Goal: Transaction & Acquisition: Purchase product/service

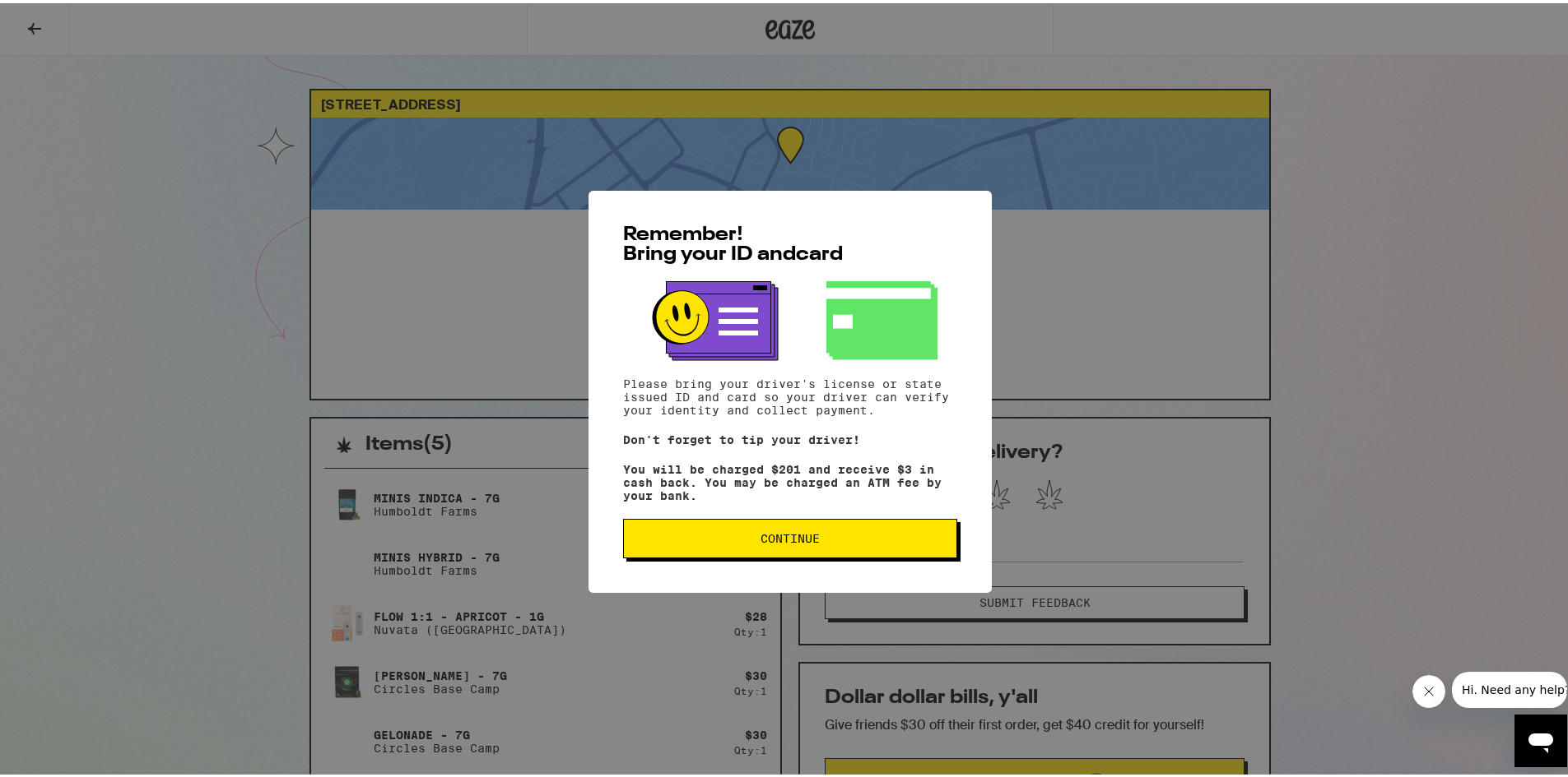
click at [773, 550] on button "Continue" at bounding box center [790, 535] width 334 height 39
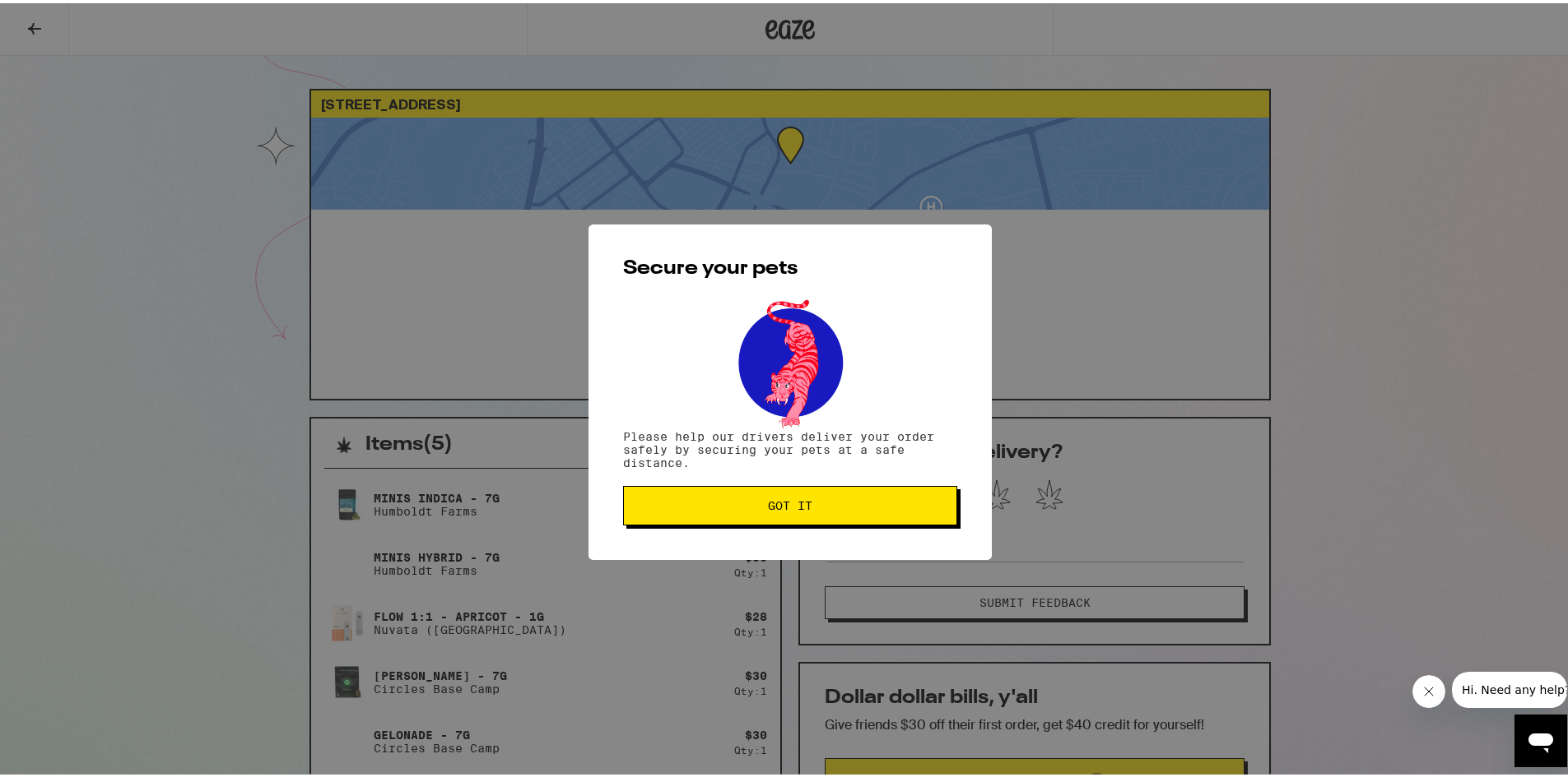
click at [710, 513] on button "Got it" at bounding box center [790, 502] width 334 height 39
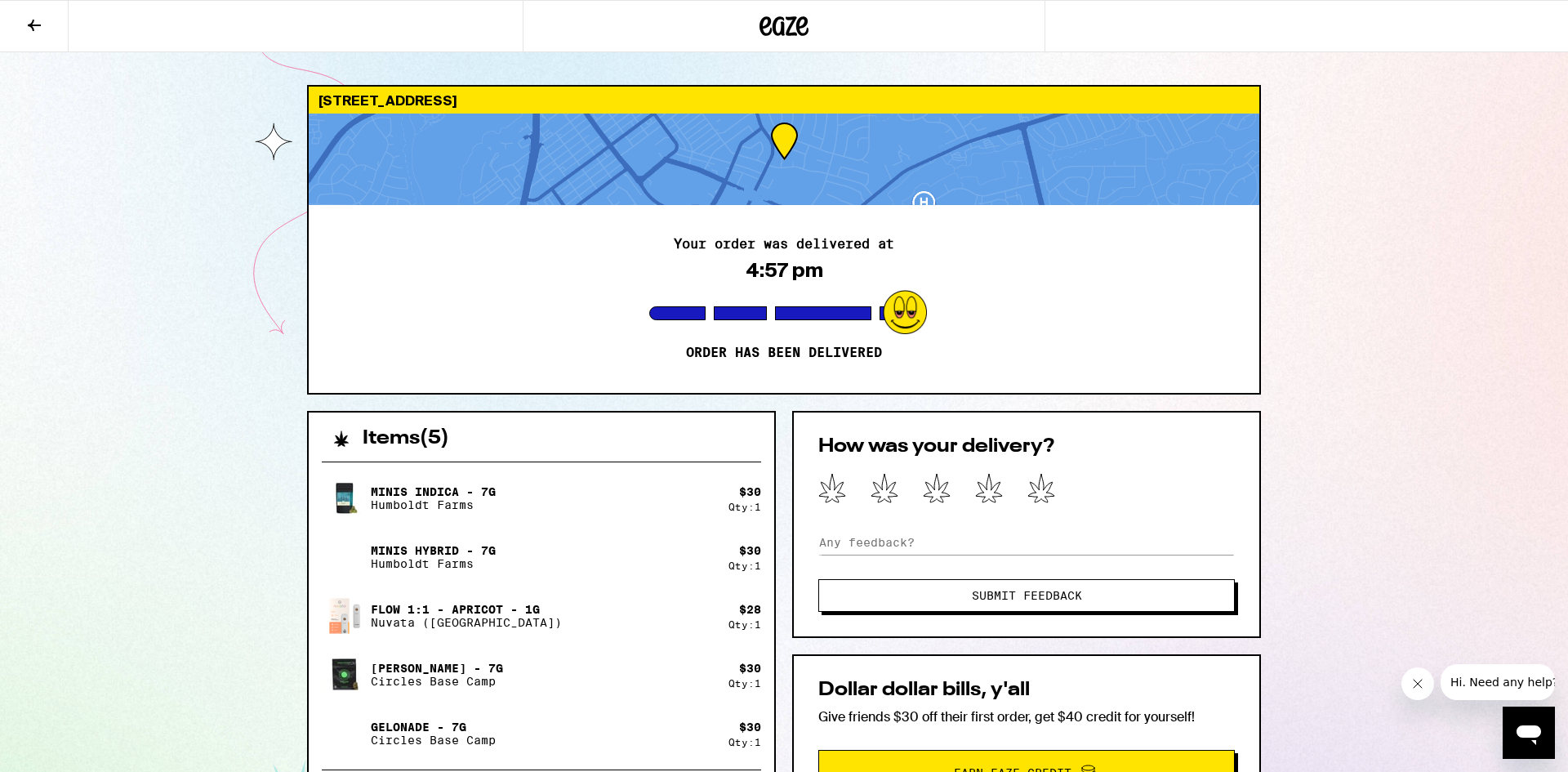
click at [36, 29] on icon at bounding box center [34, 25] width 20 height 20
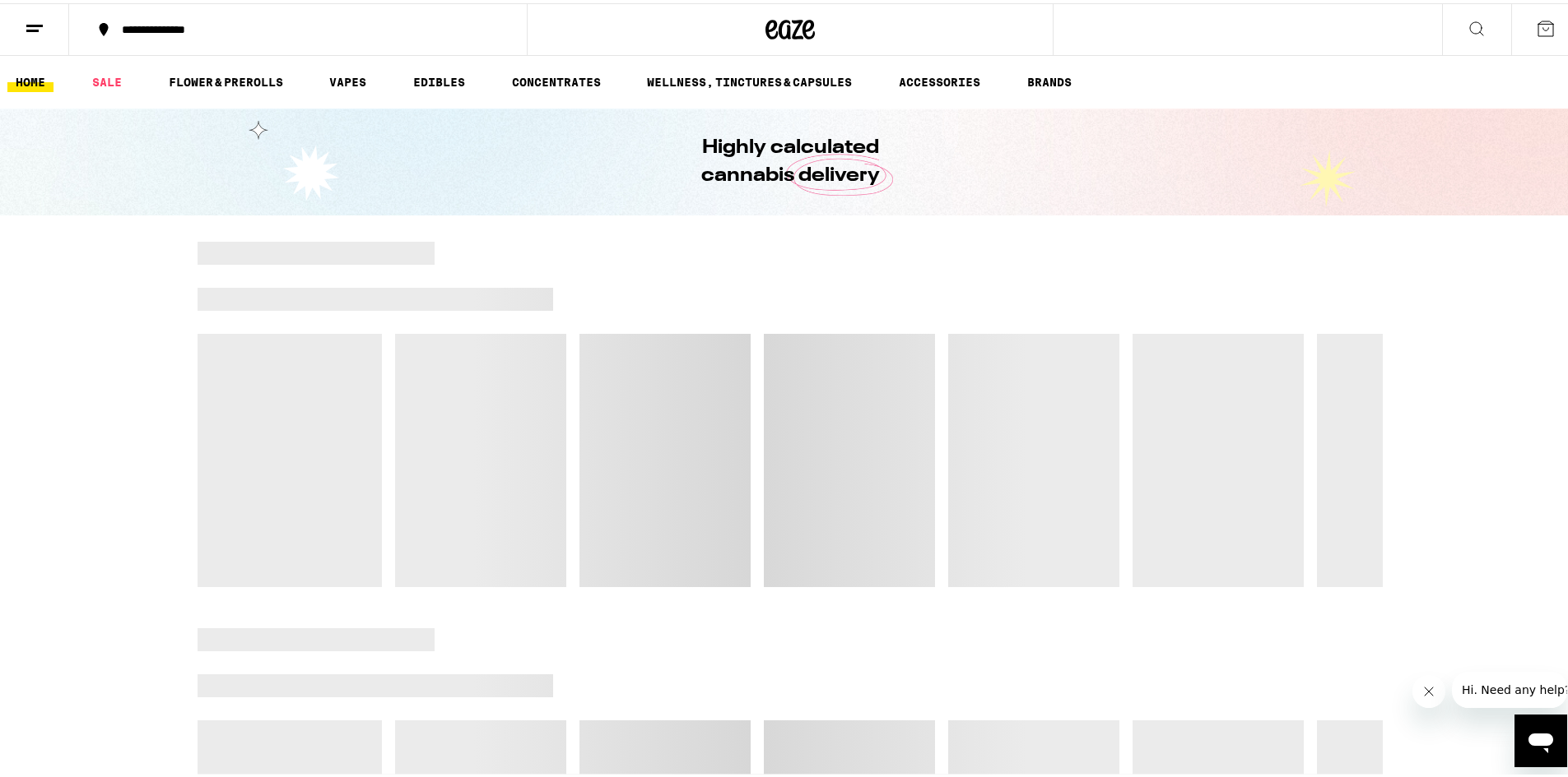
click at [43, 30] on icon at bounding box center [34, 25] width 20 height 20
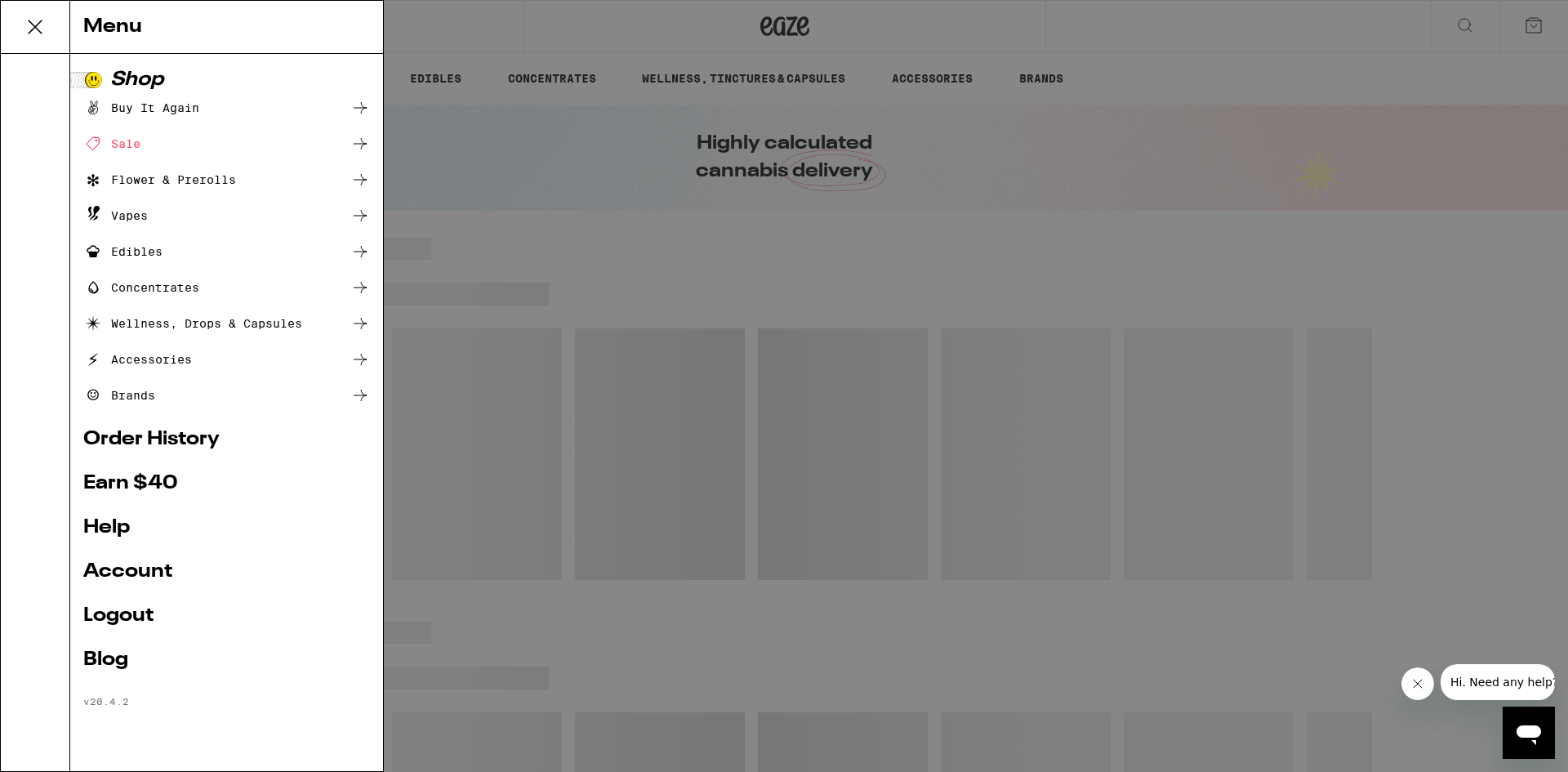
click at [552, 47] on div "Menu Shop Buy It Again Sale Flower & Prerolls Vapes Edibles Concentrates Wellne…" at bounding box center [784, 386] width 1568 height 772
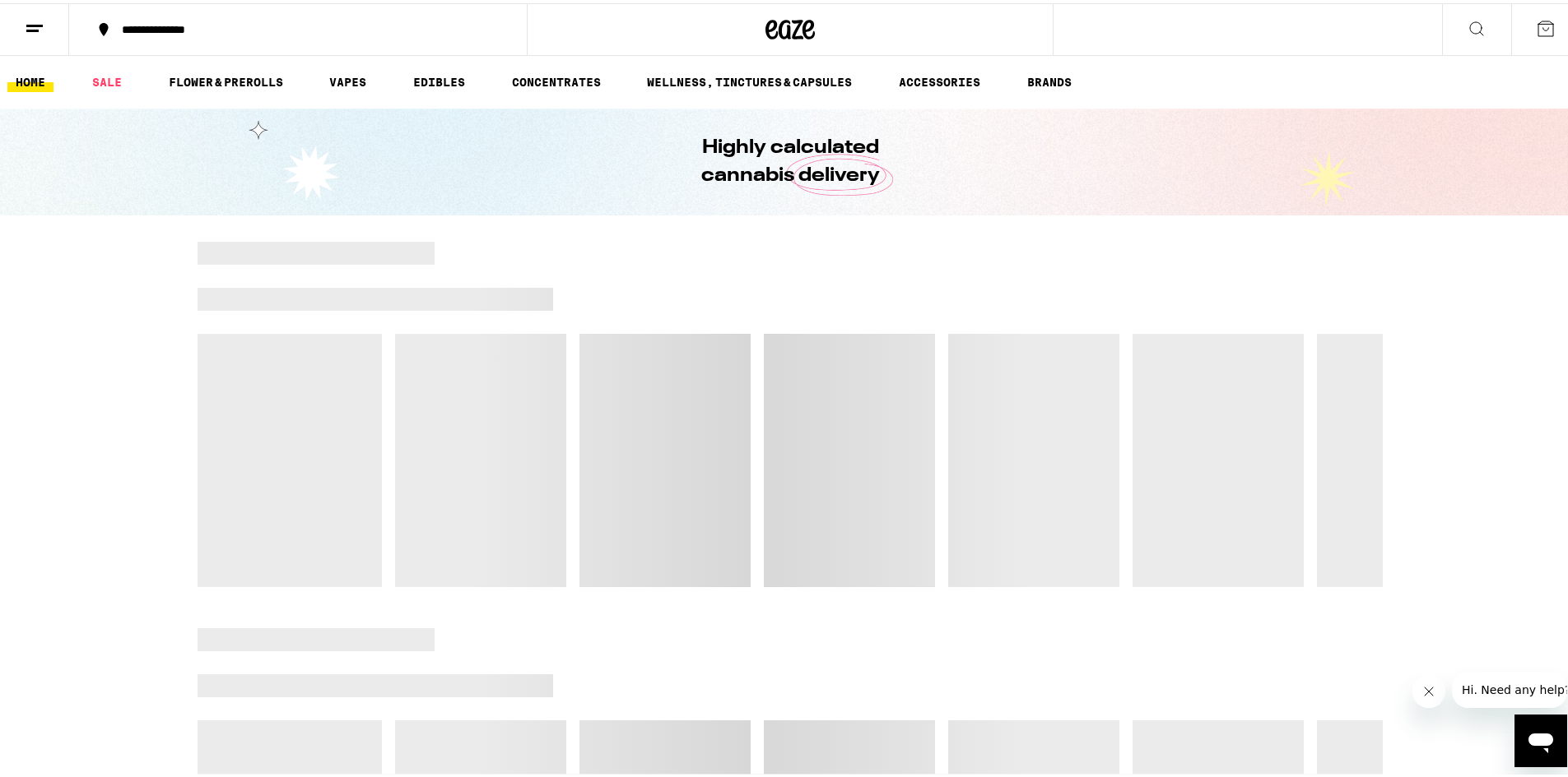
click at [217, 30] on div "**********" at bounding box center [306, 26] width 385 height 11
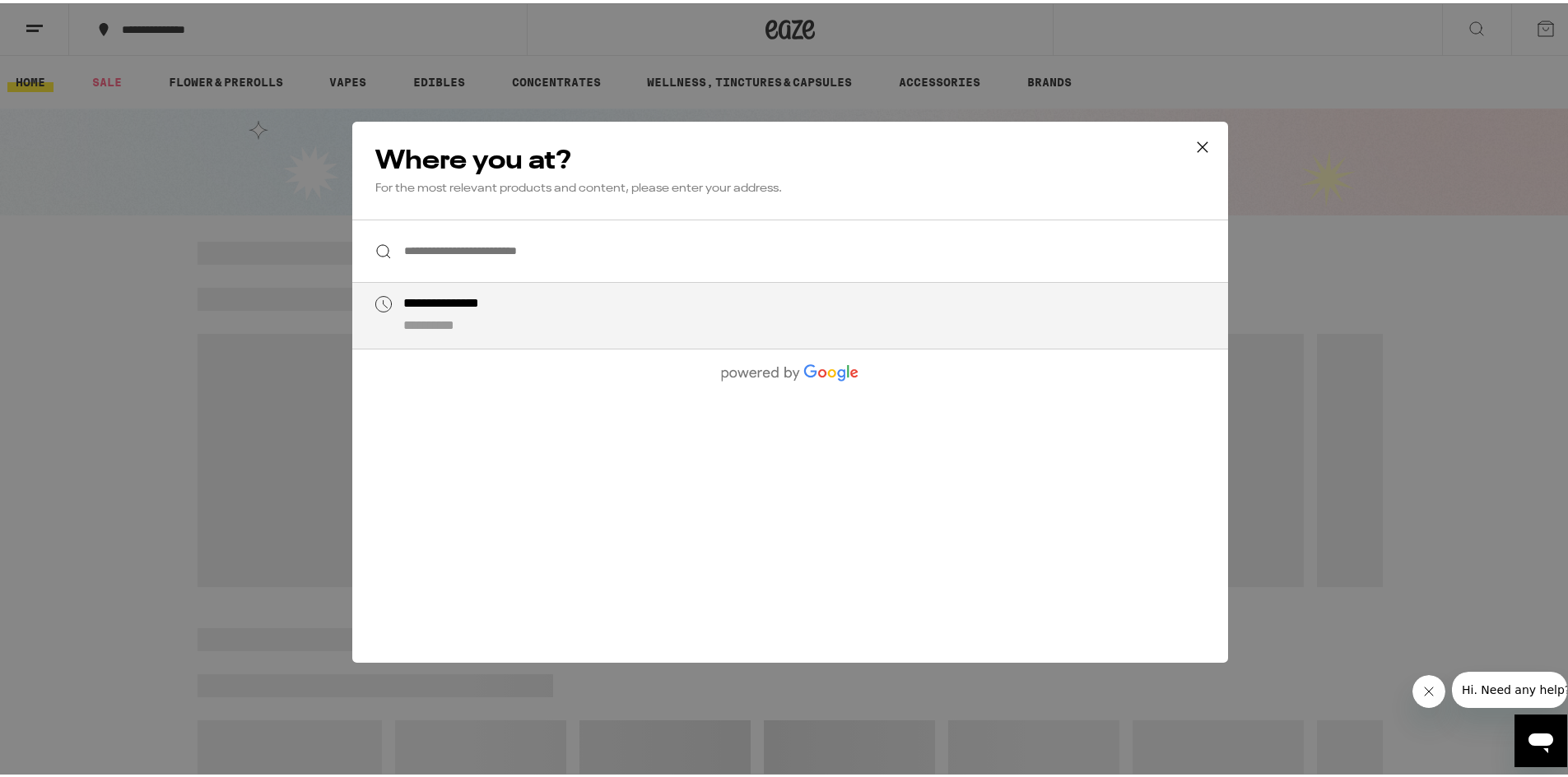
click at [485, 316] on div "**********" at bounding box center [822, 312] width 840 height 39
type input "**********"
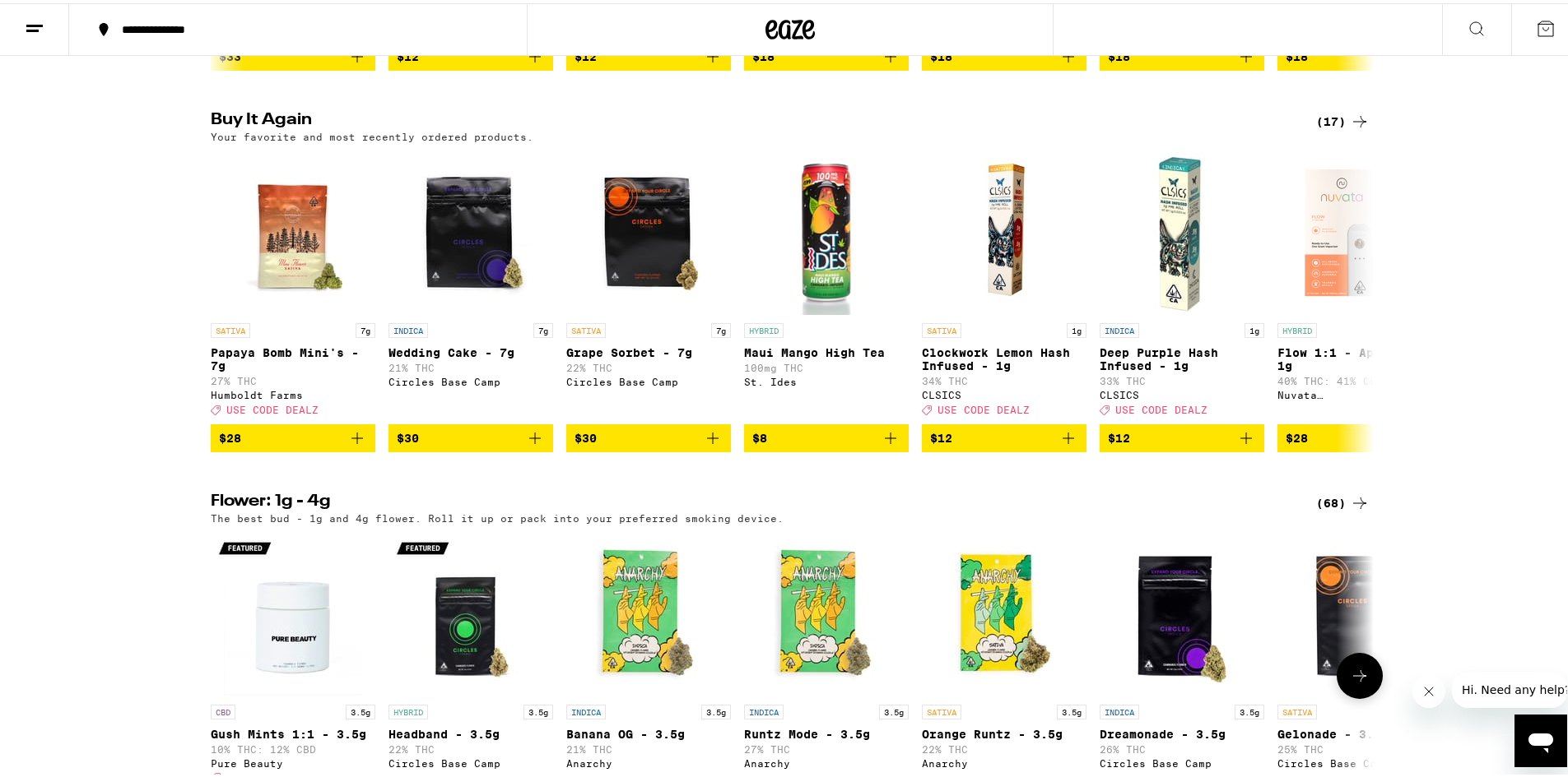
scroll to position [1233, 0]
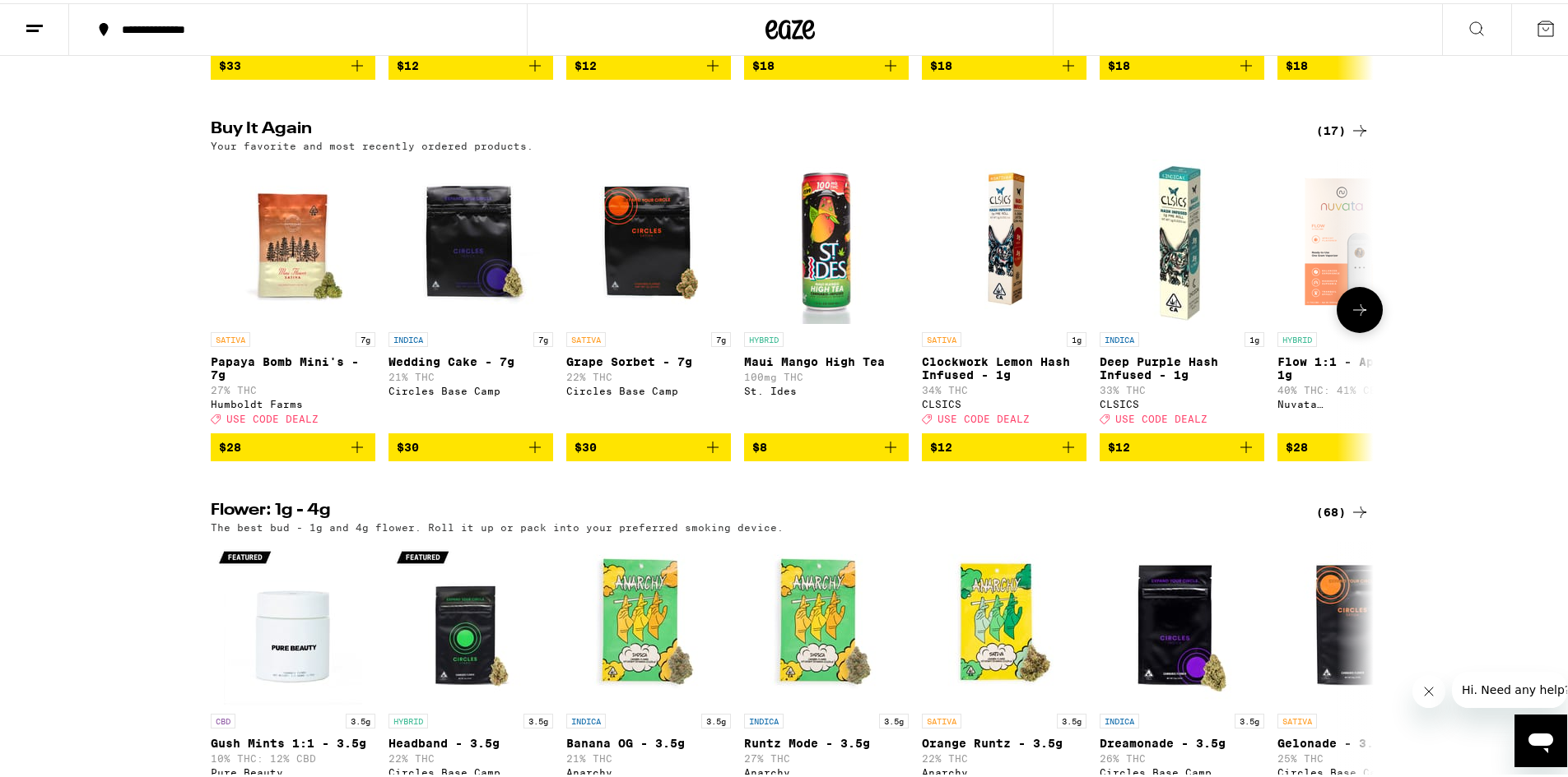
click at [476, 455] on span "$30" at bounding box center [470, 444] width 148 height 20
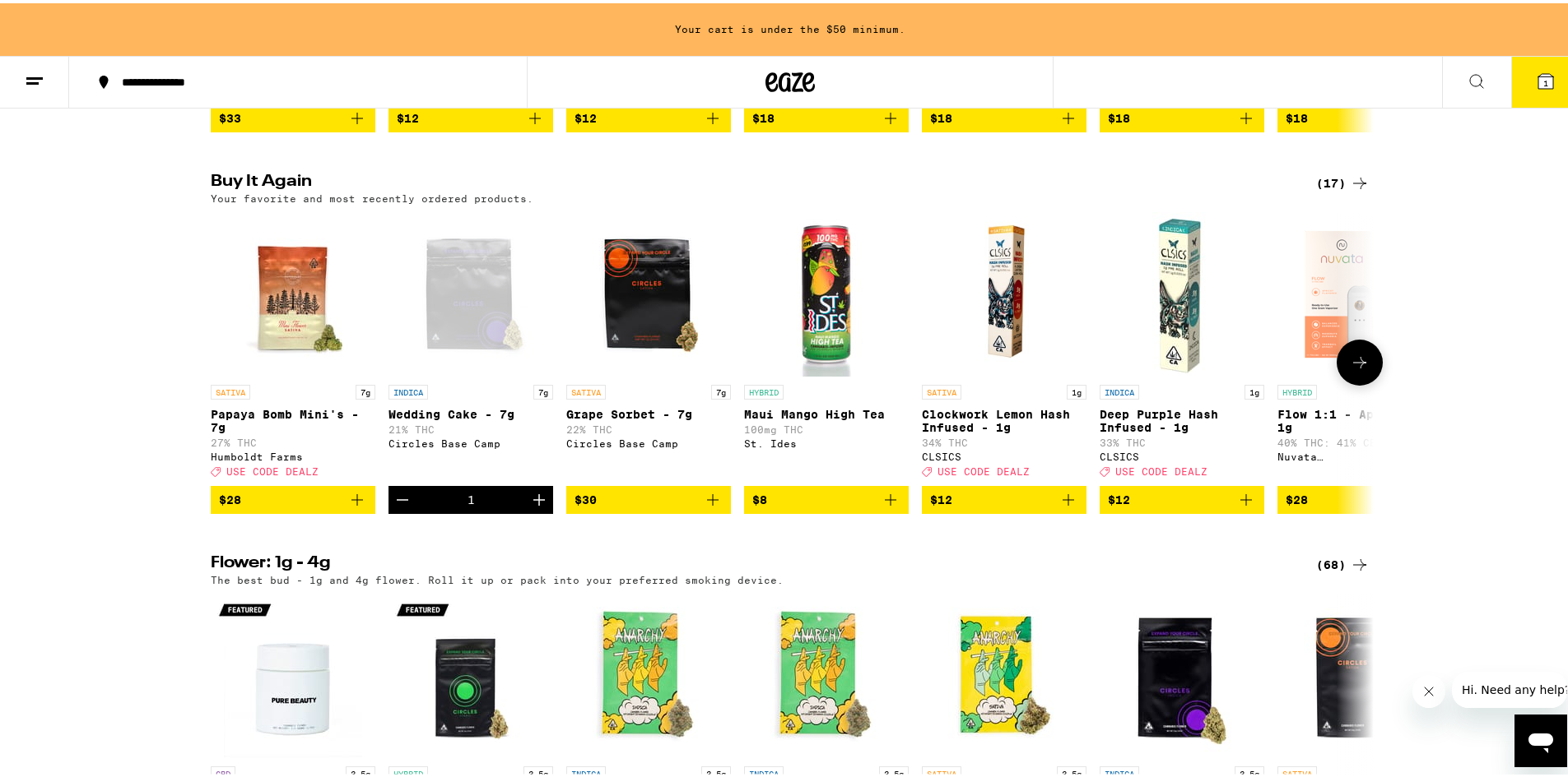
scroll to position [1286, 0]
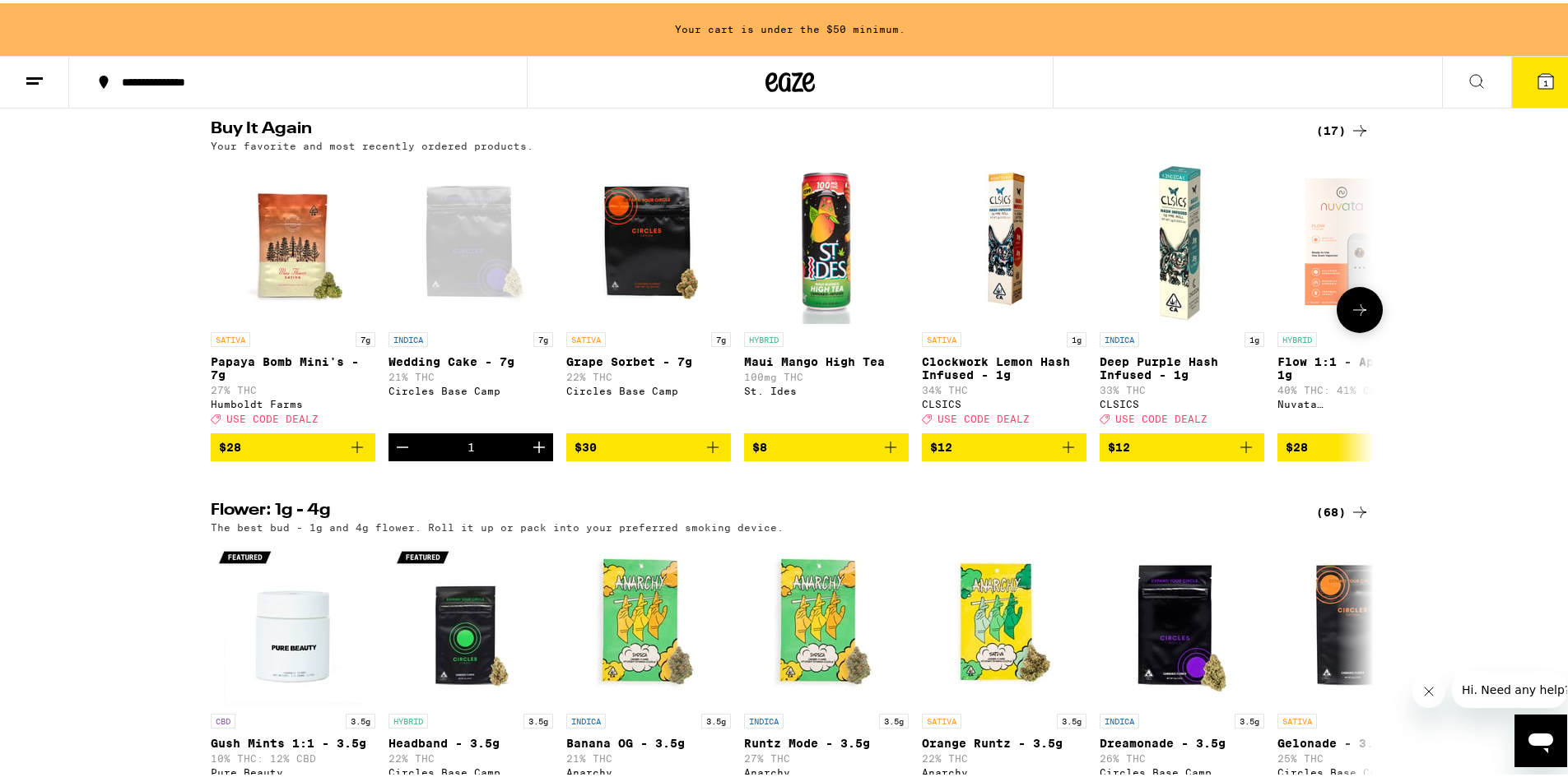
click at [640, 455] on span "$30" at bounding box center [648, 444] width 148 height 20
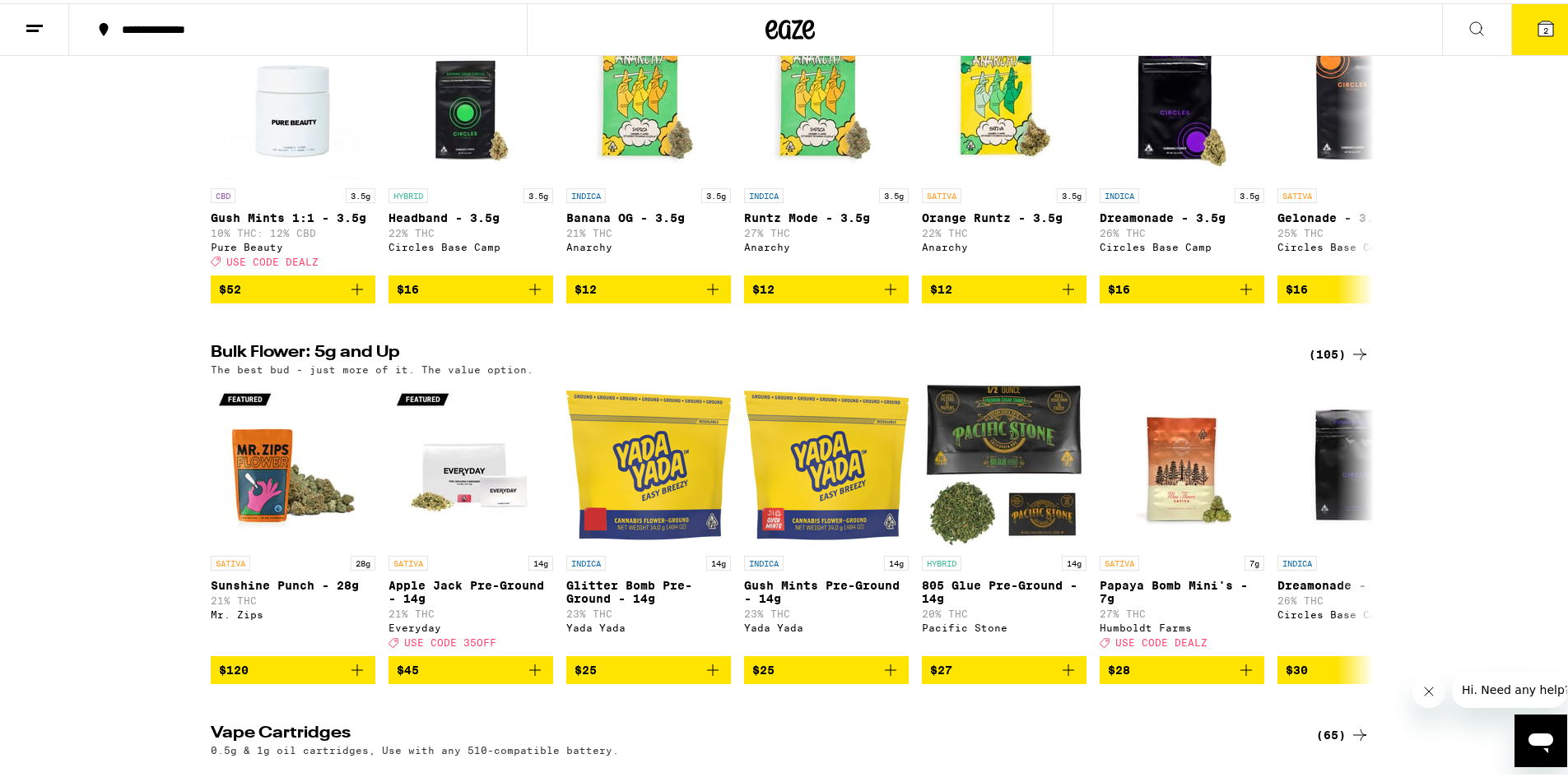
scroll to position [1809, 0]
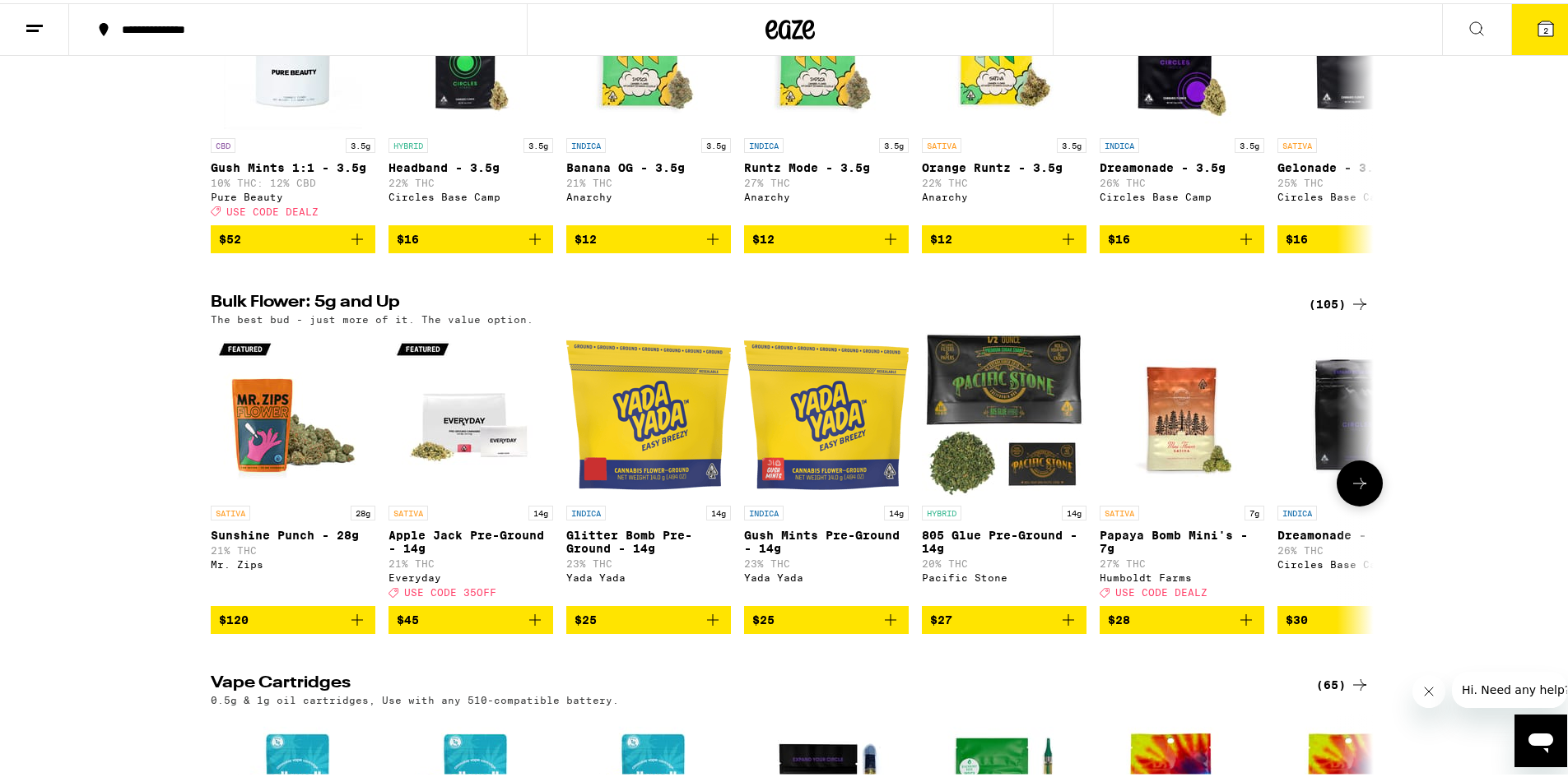
click at [1354, 490] on icon at bounding box center [1359, 480] width 20 height 20
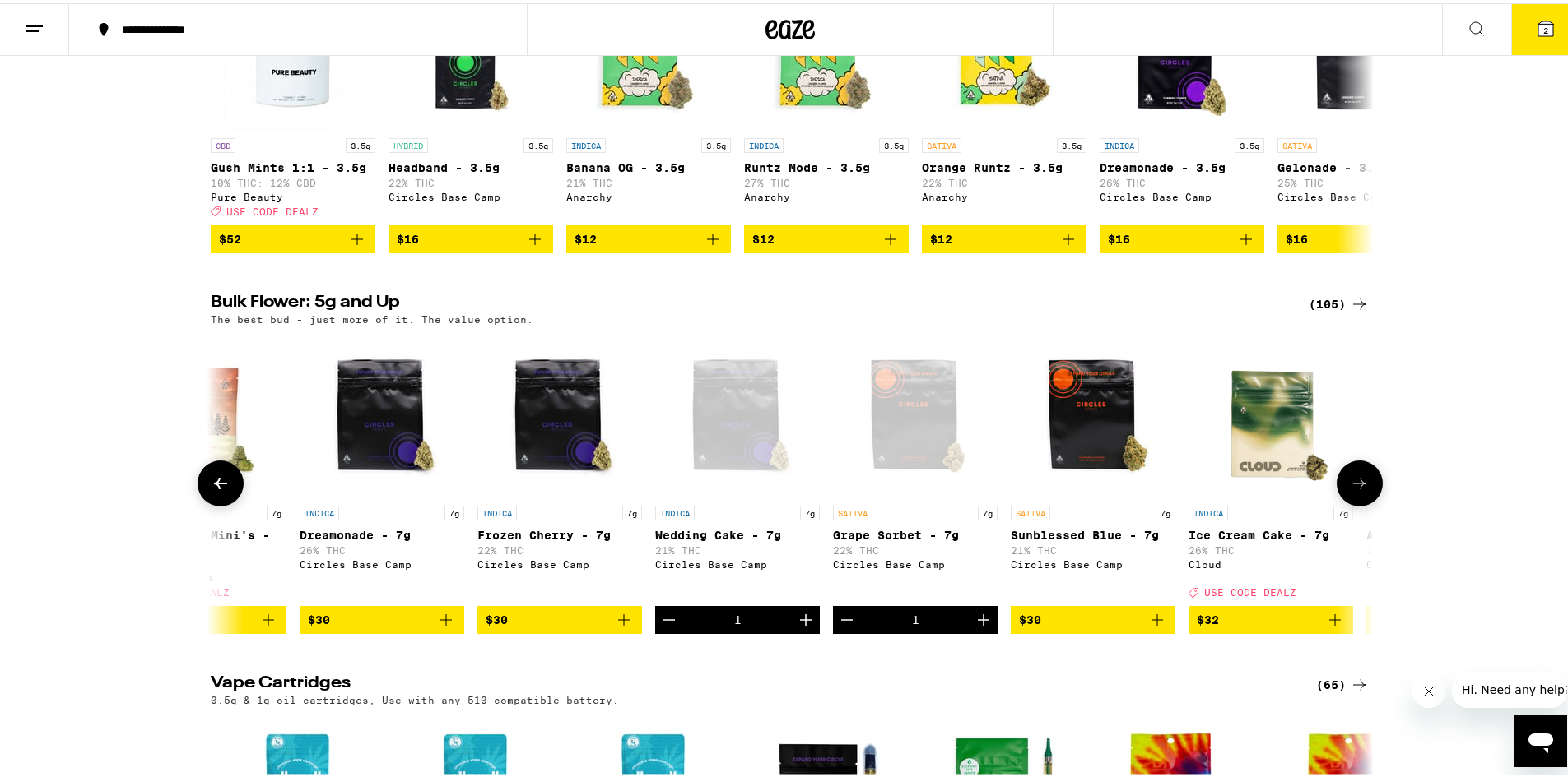
scroll to position [0, 979]
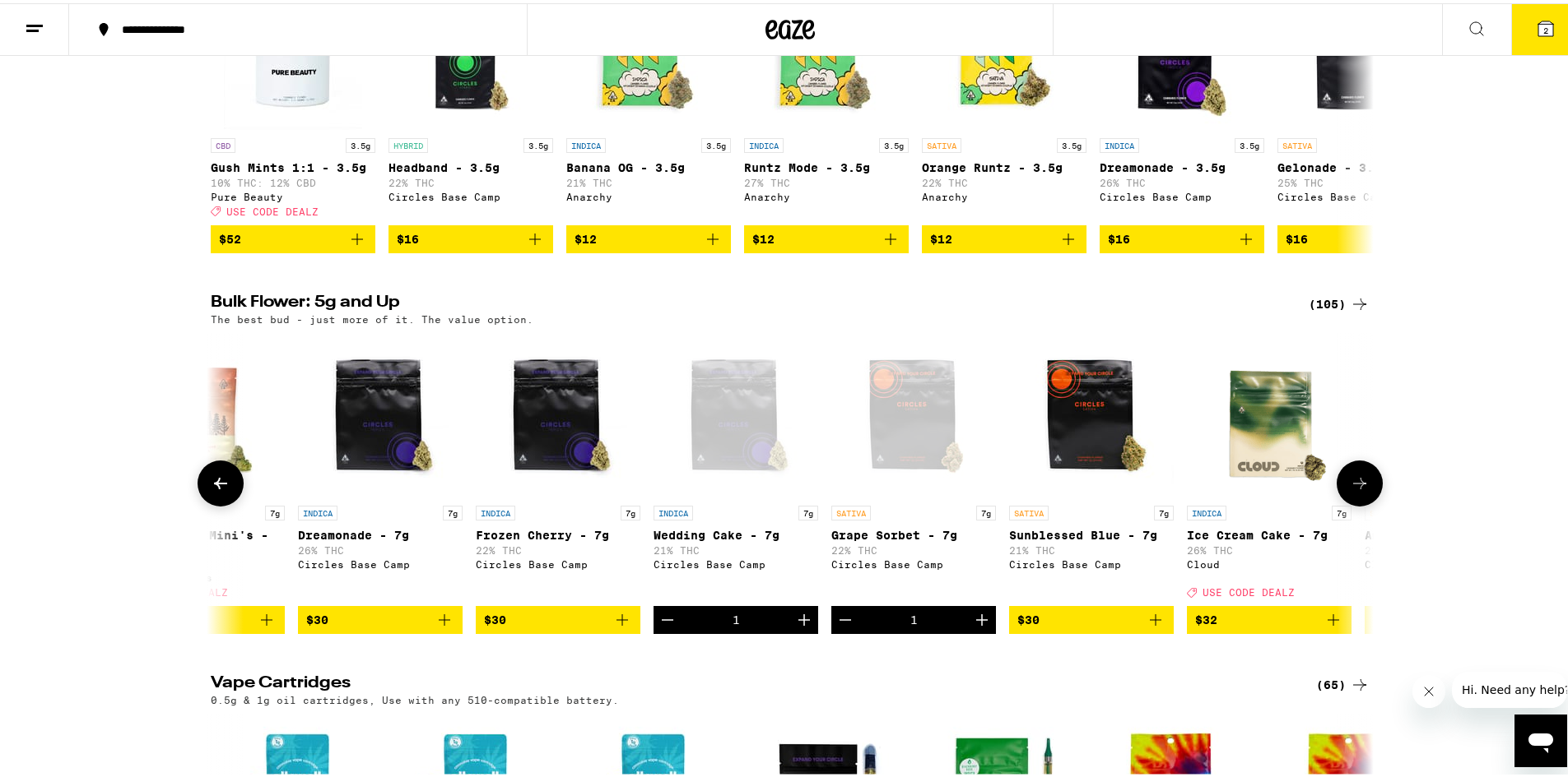
click at [1350, 490] on icon at bounding box center [1359, 480] width 20 height 20
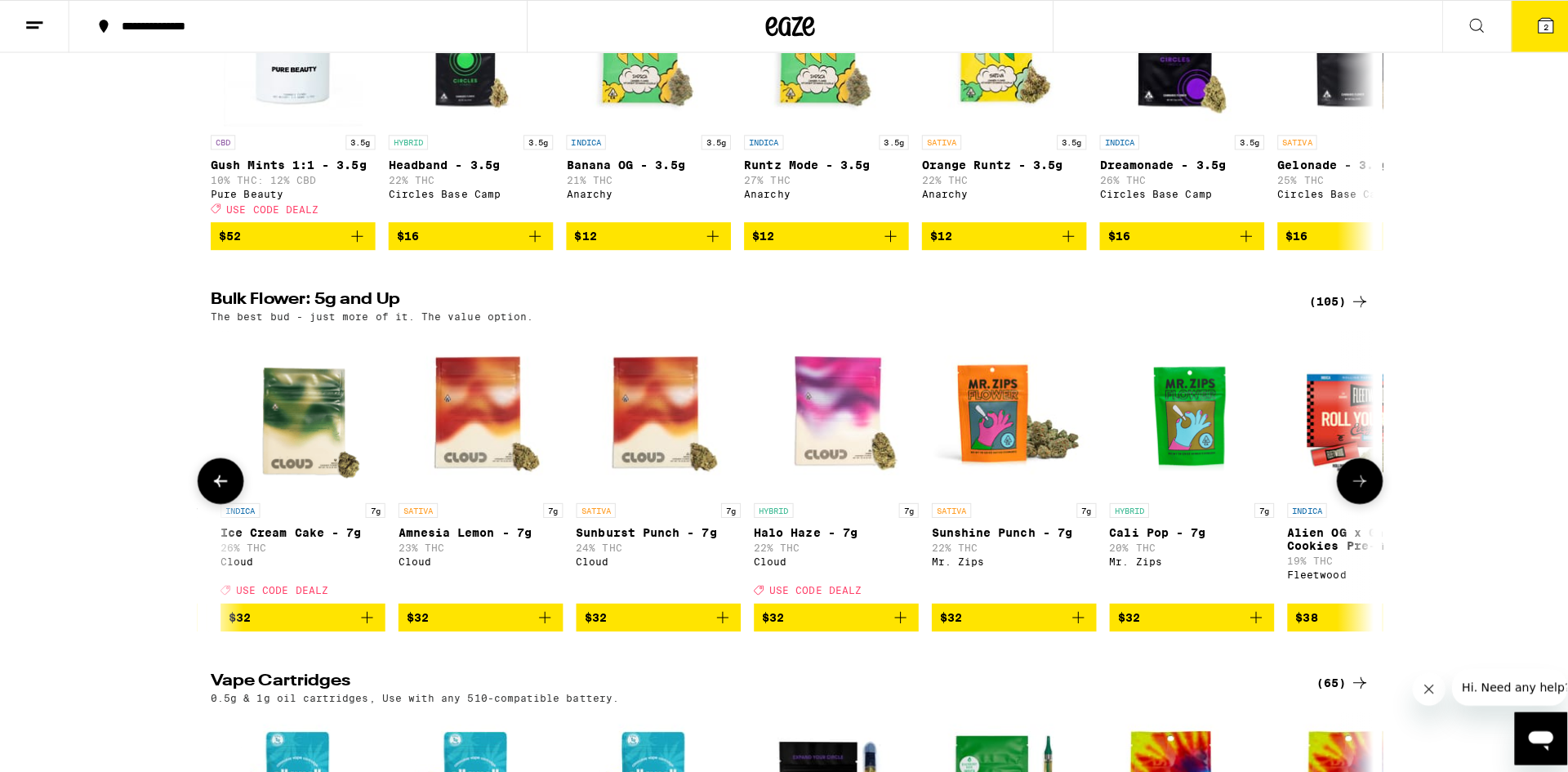
scroll to position [0, 1944]
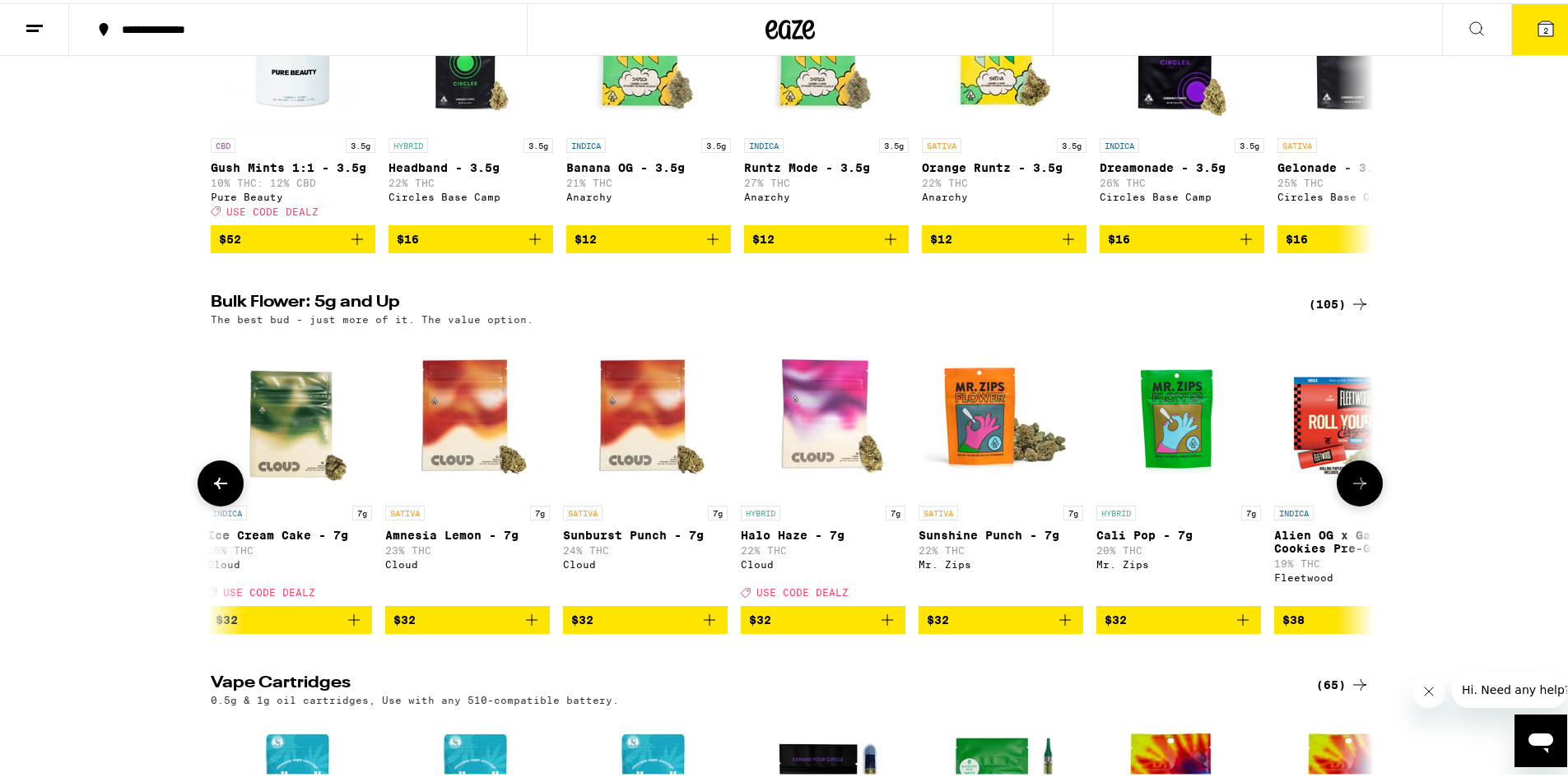
click at [800, 627] on span "$32" at bounding box center [822, 616] width 148 height 20
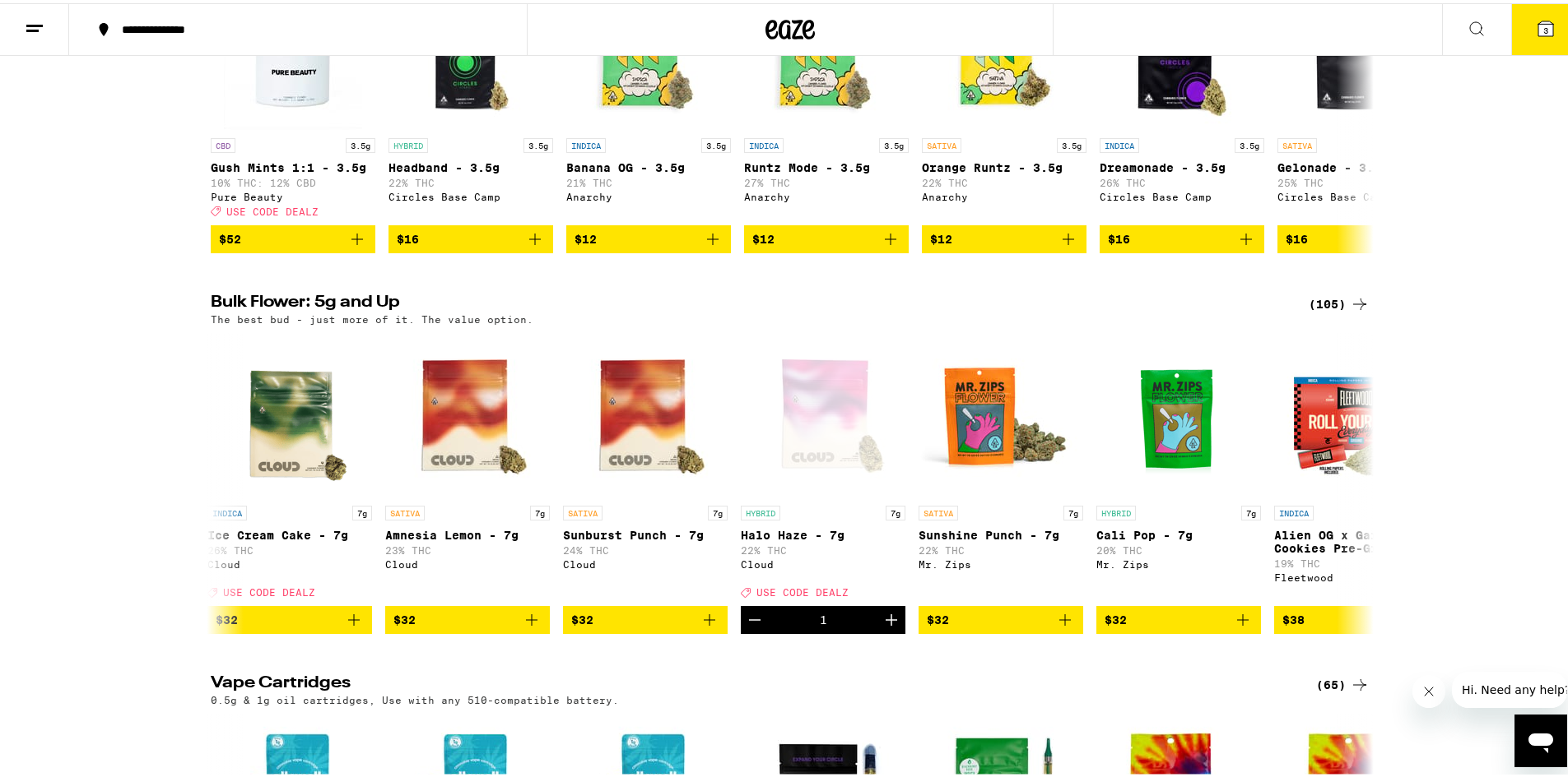
click at [1535, 17] on icon at bounding box center [1545, 25] width 20 height 20
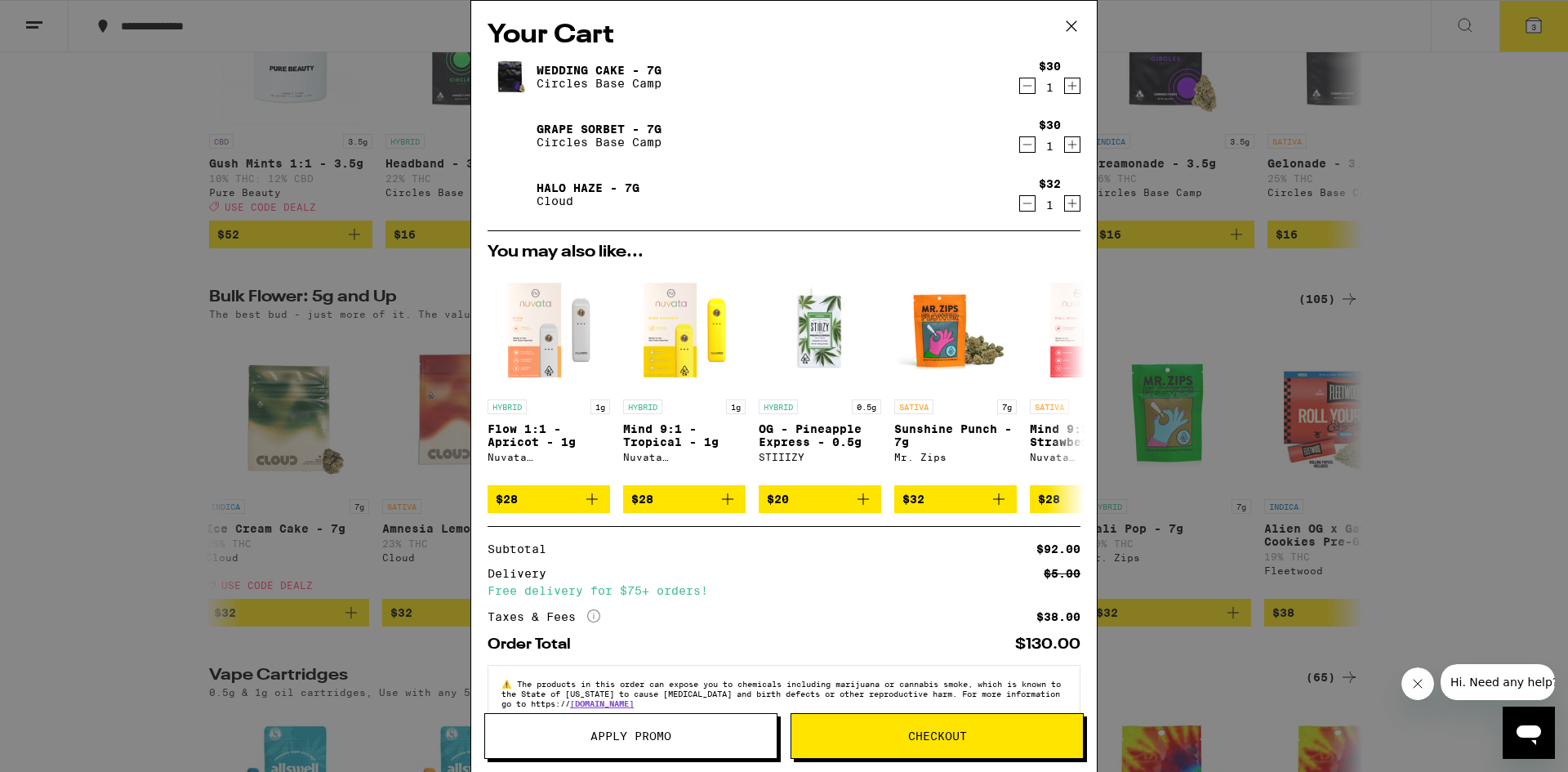
click at [1065, 206] on icon "Increment" at bounding box center [1072, 203] width 14 height 20
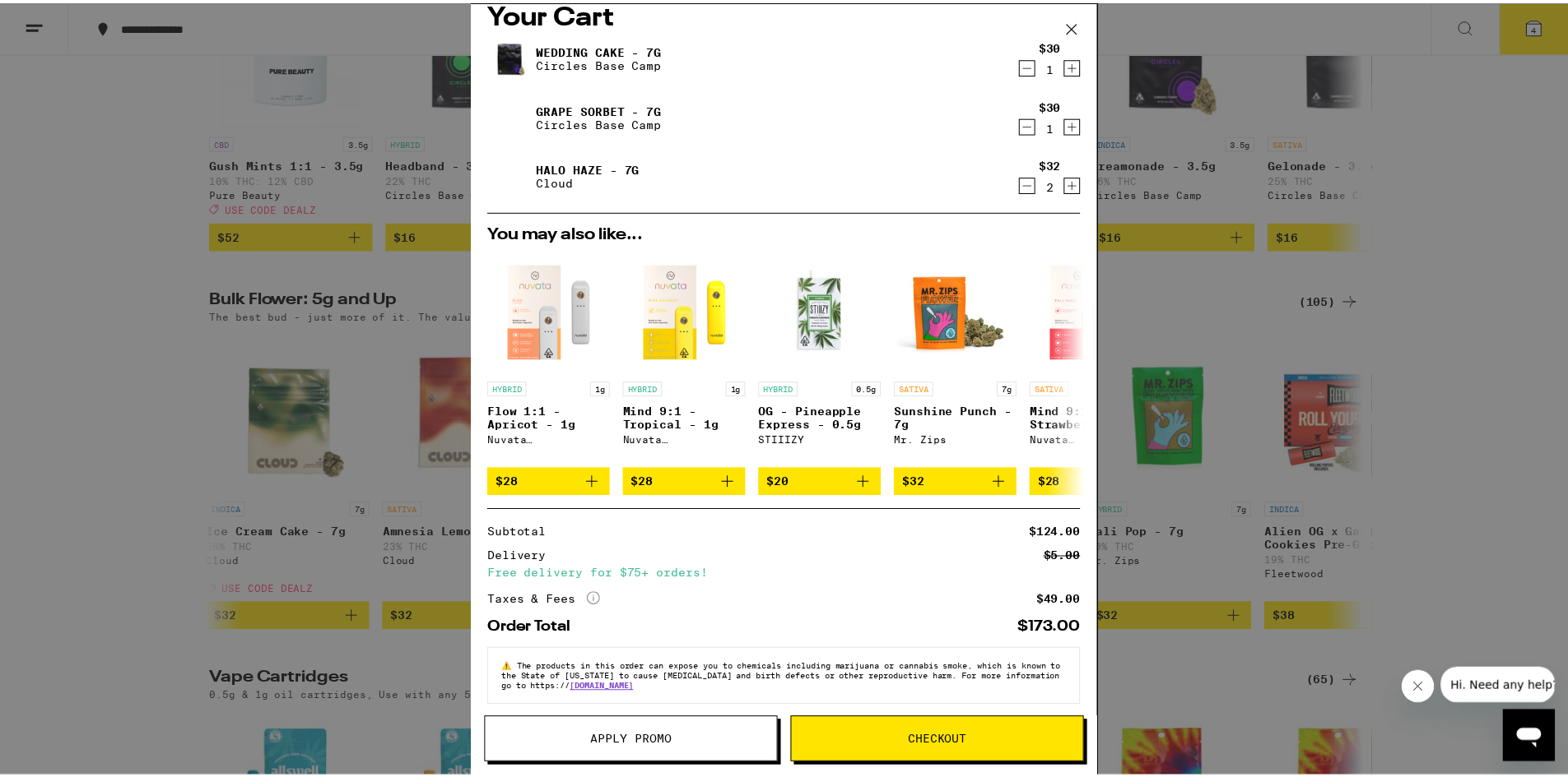
scroll to position [41, 0]
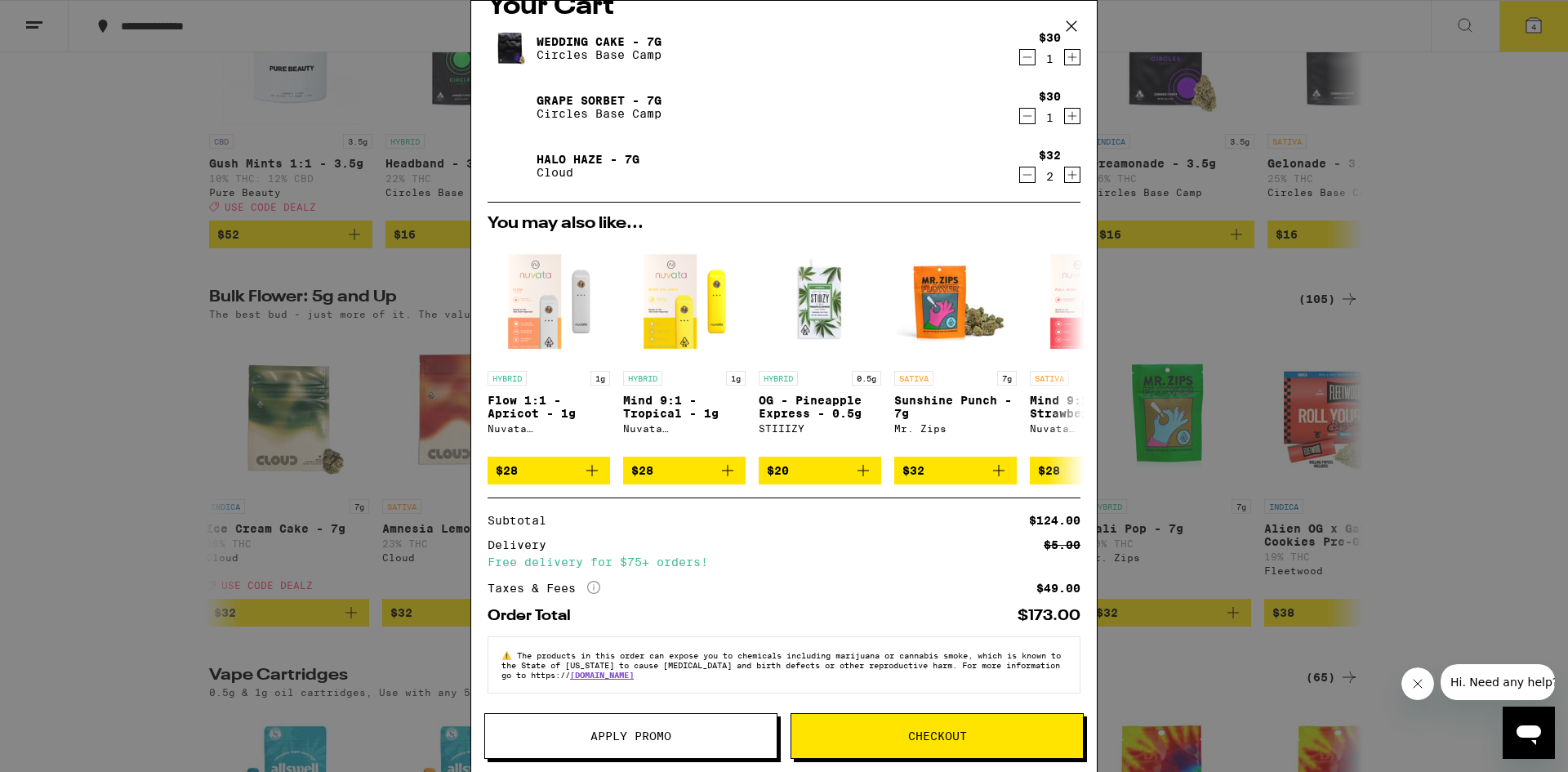
click at [663, 736] on span "Apply Promo" at bounding box center [631, 737] width 81 height 11
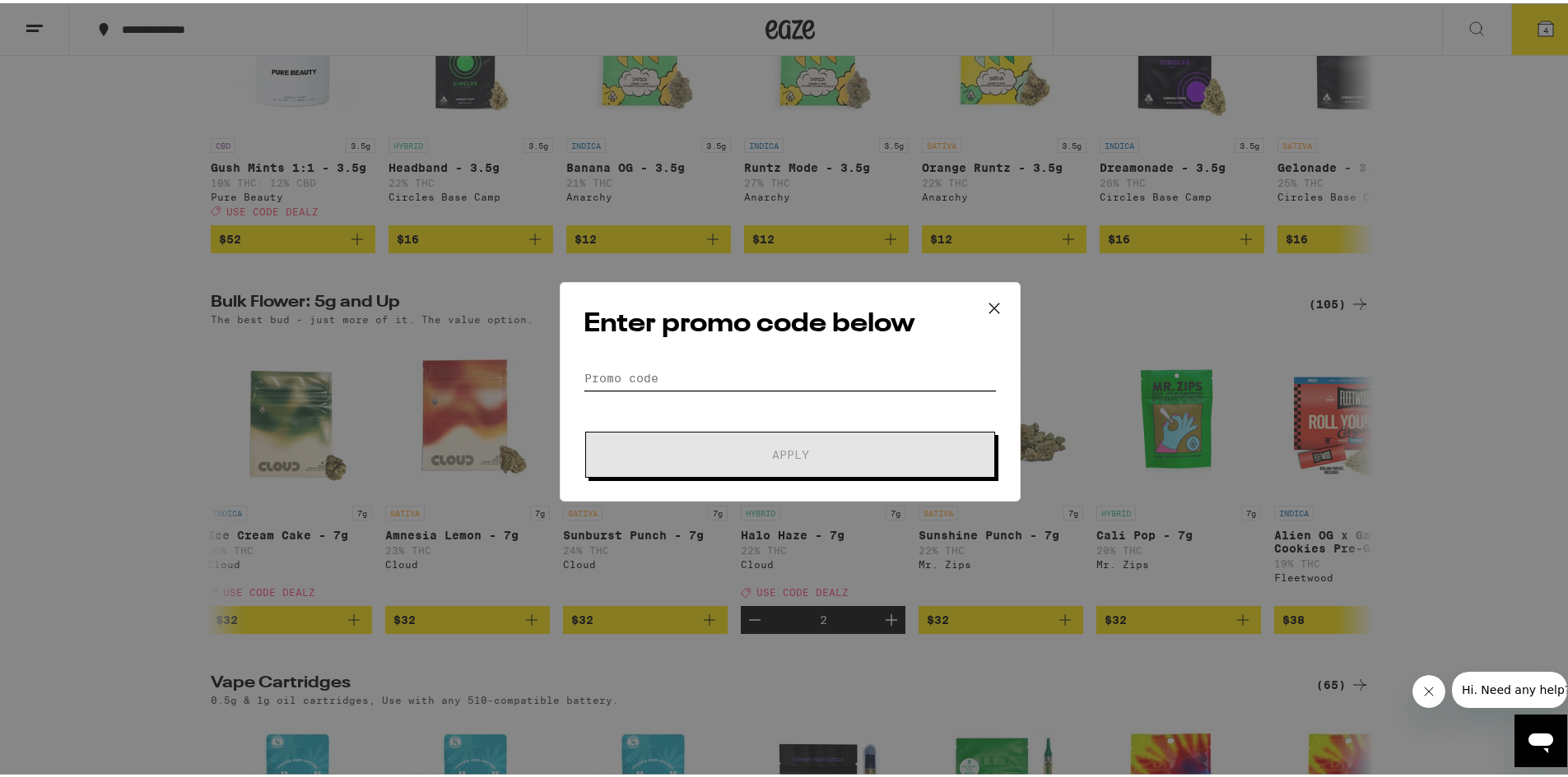
click at [690, 384] on input "Promo Code" at bounding box center [790, 375] width 414 height 25
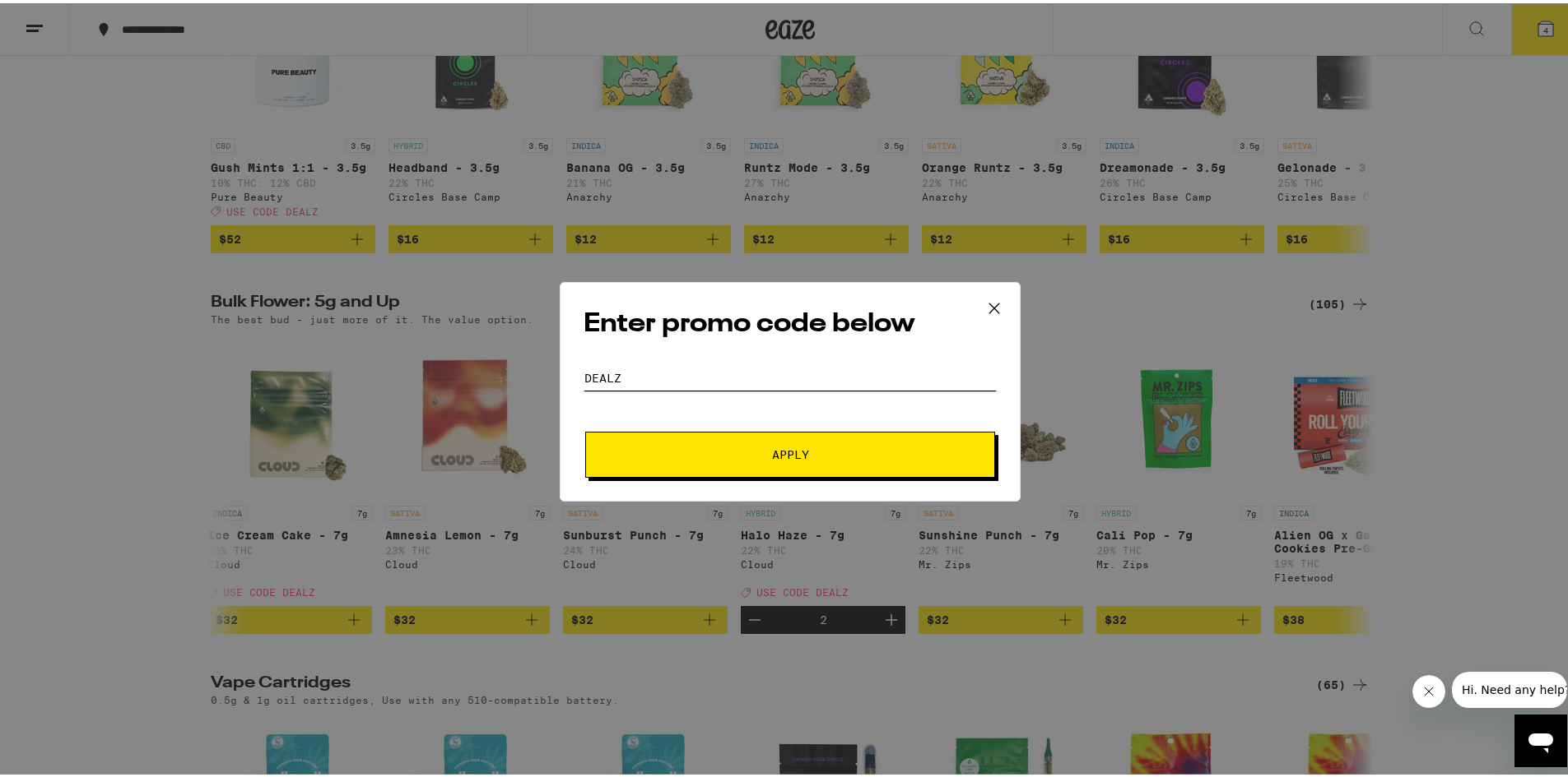
type input "DEALZ"
click at [711, 453] on span "Apply" at bounding box center [790, 452] width 296 height 11
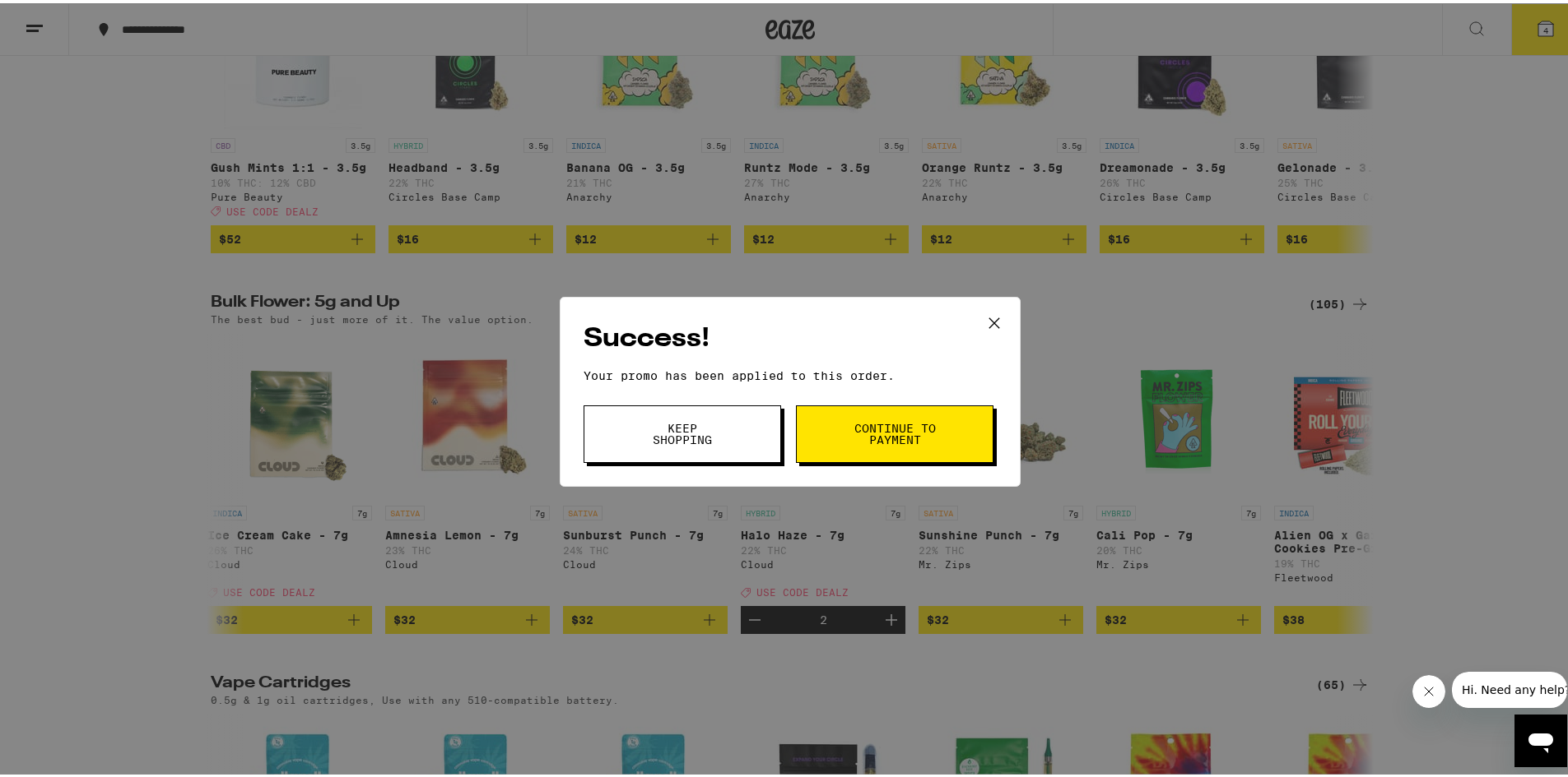
click at [893, 445] on button "Continue to payment" at bounding box center [894, 431] width 197 height 57
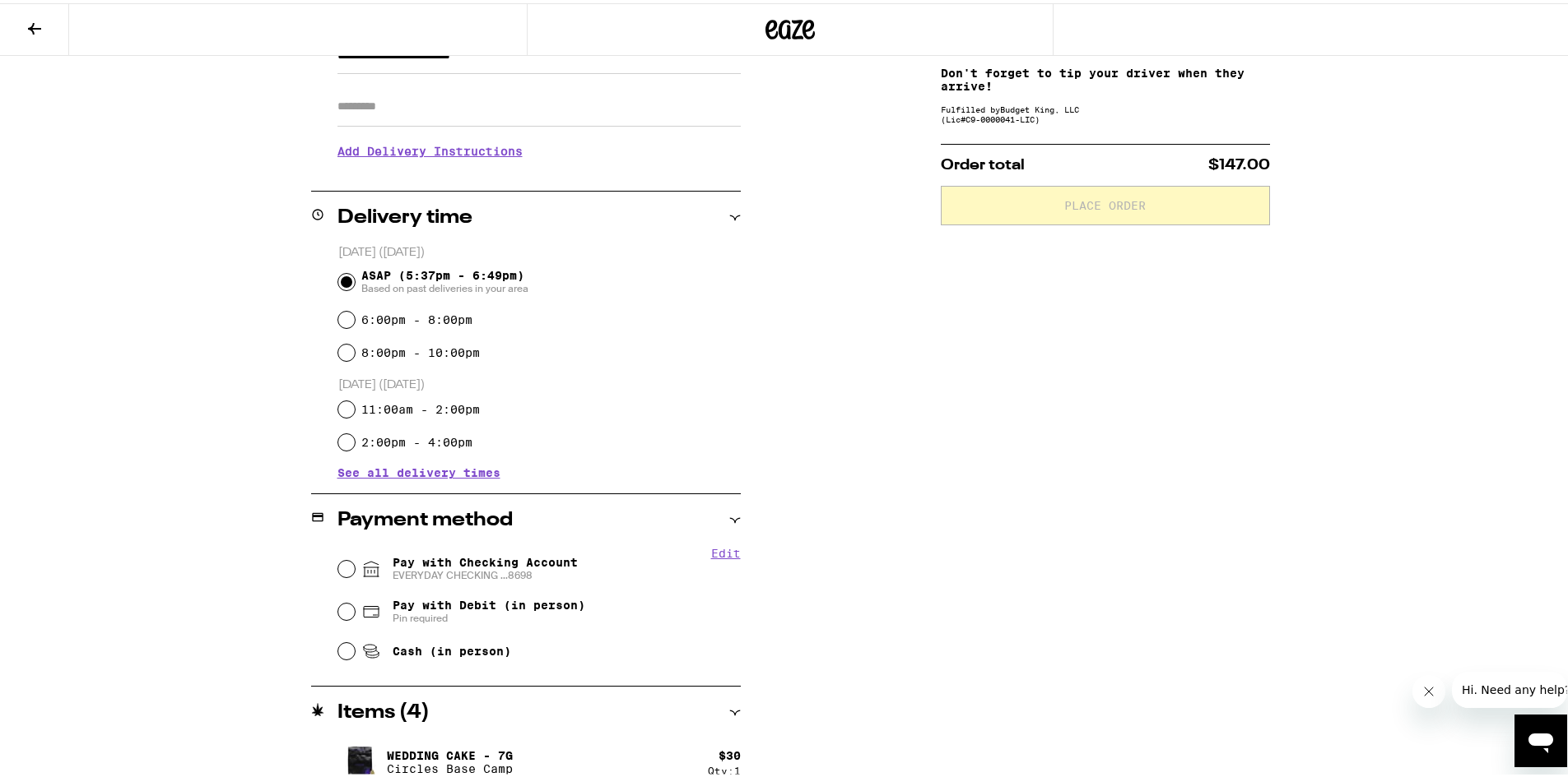
scroll to position [408, 0]
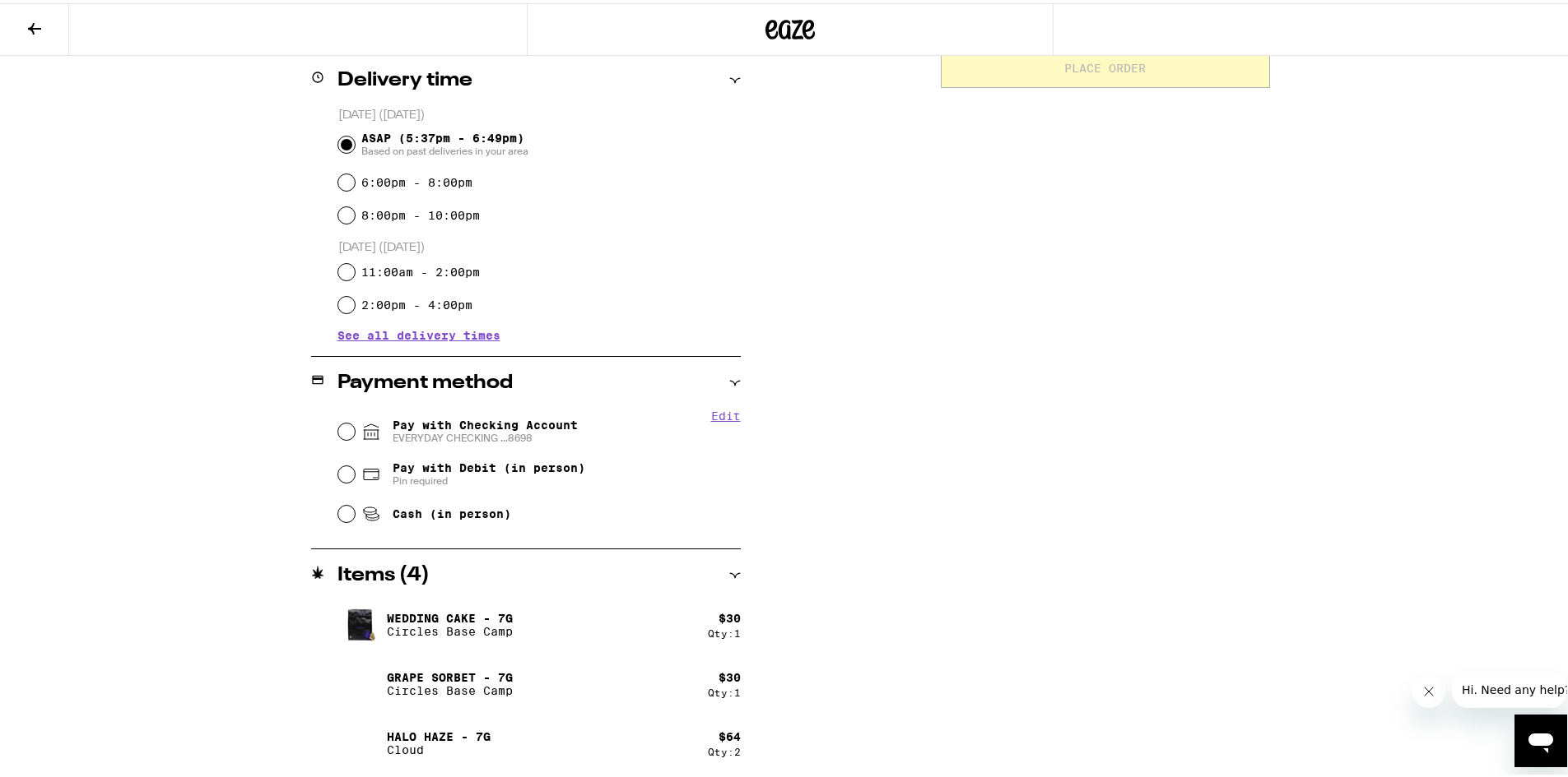
click at [530, 416] on span "Pay with Checking Account EVERYDAY CHECKING ...8698" at bounding box center [484, 429] width 185 height 27
click at [354, 420] on input "Pay with Checking Account EVERYDAY CHECKING ...8698" at bounding box center [346, 428] width 16 height 16
radio input "true"
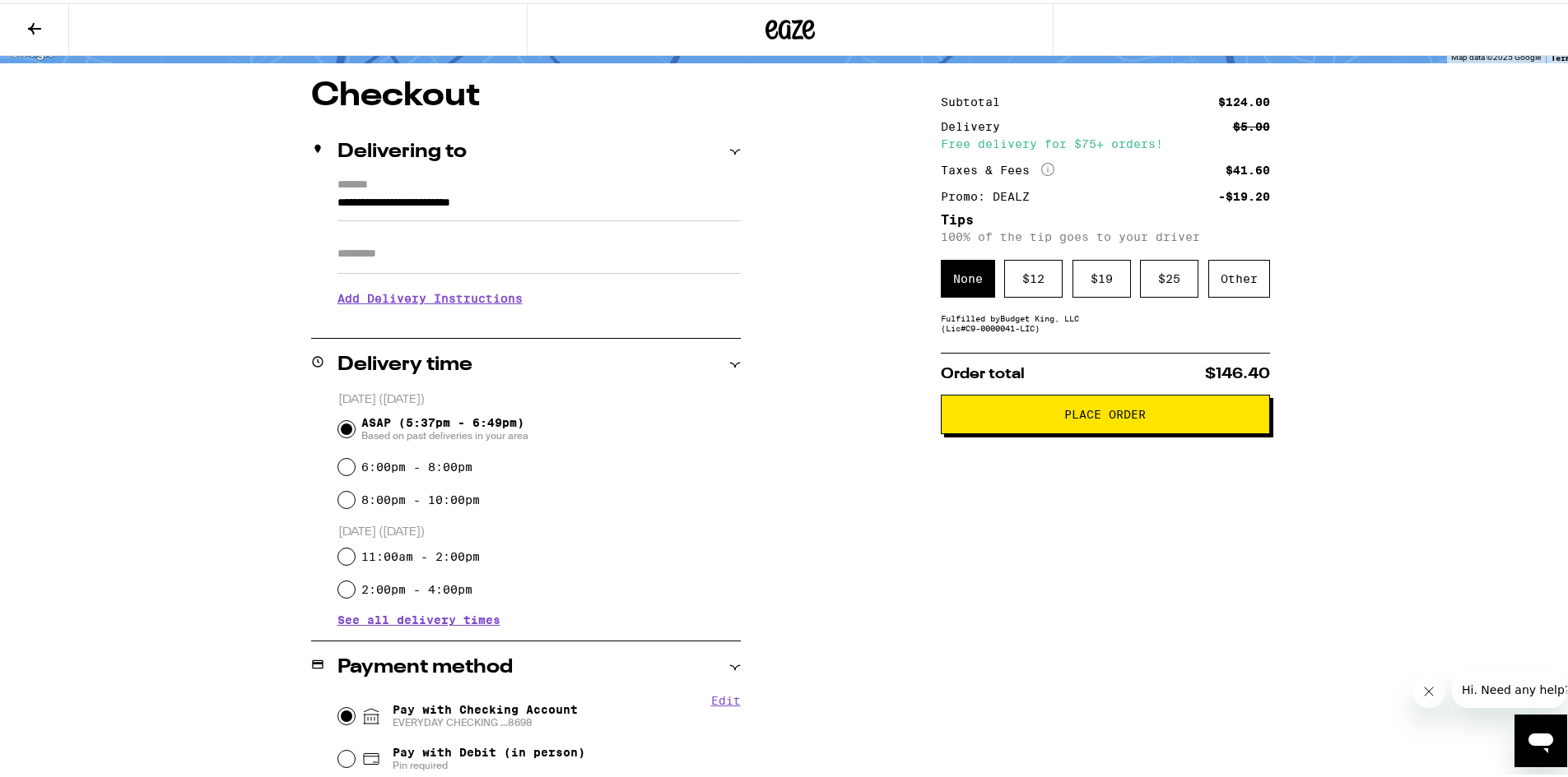
scroll to position [78, 0]
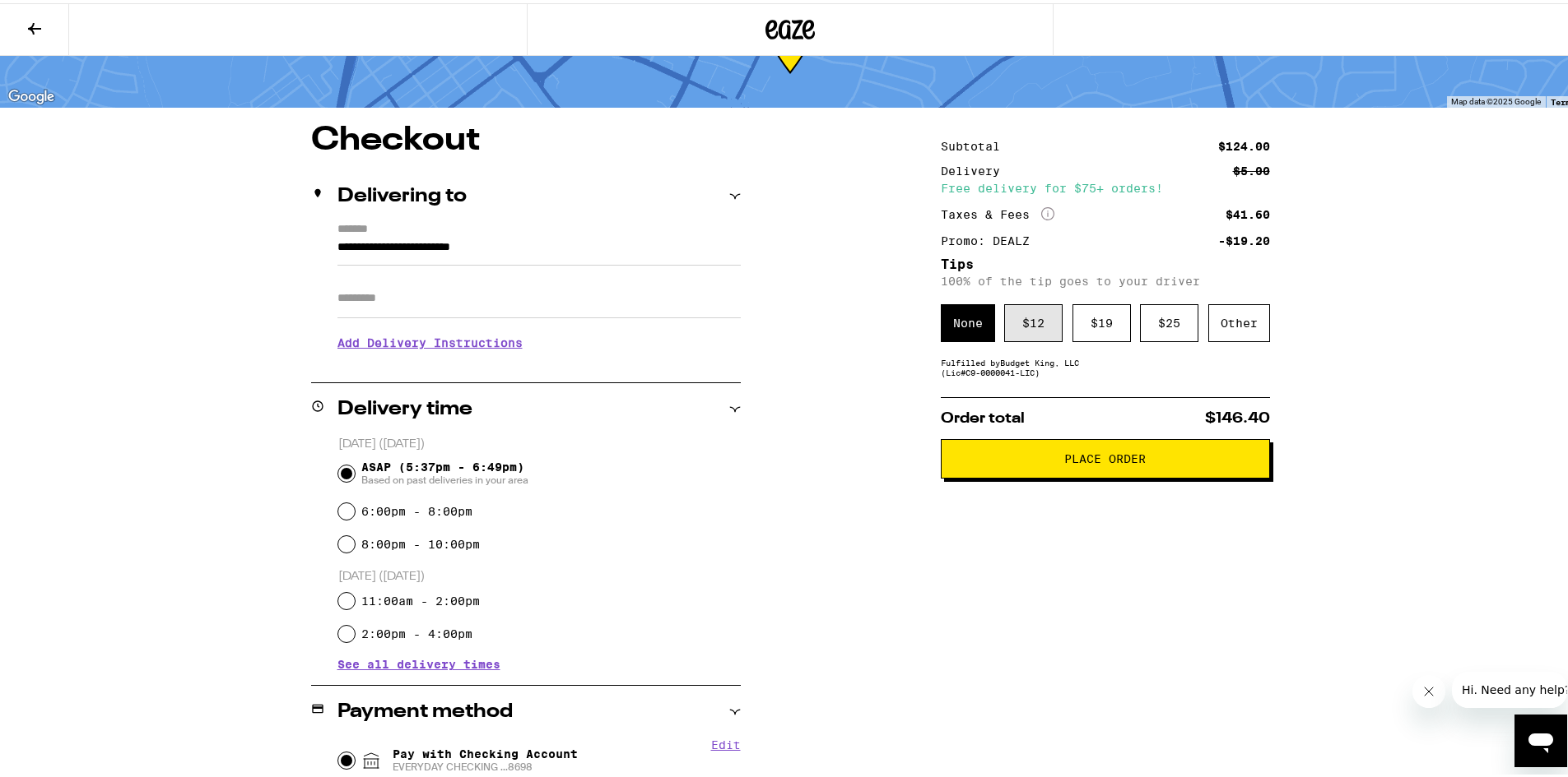
click at [1008, 331] on div "$ 12" at bounding box center [1033, 321] width 58 height 38
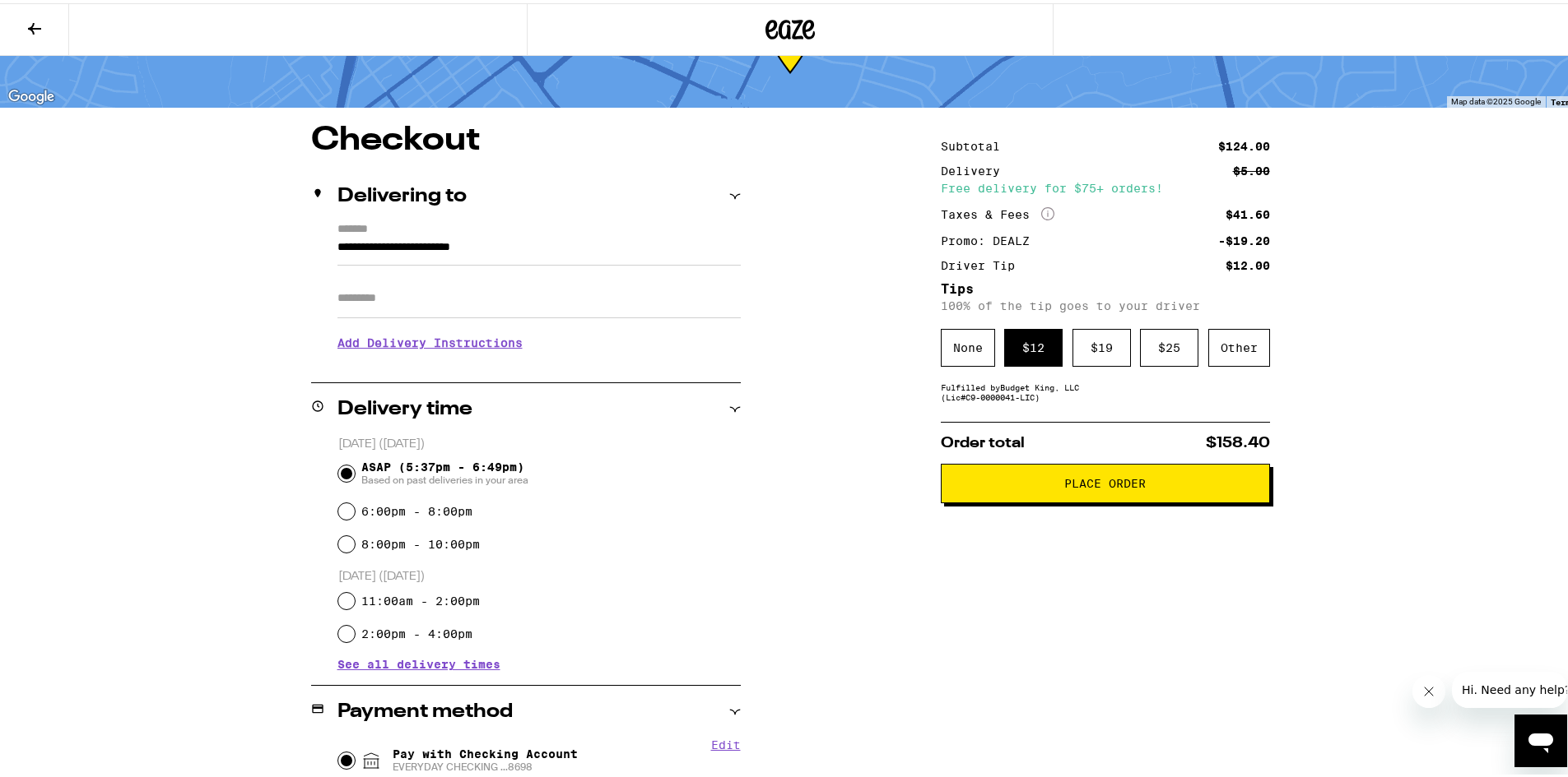
click at [1005, 478] on button "Place Order" at bounding box center [1106, 479] width 329 height 39
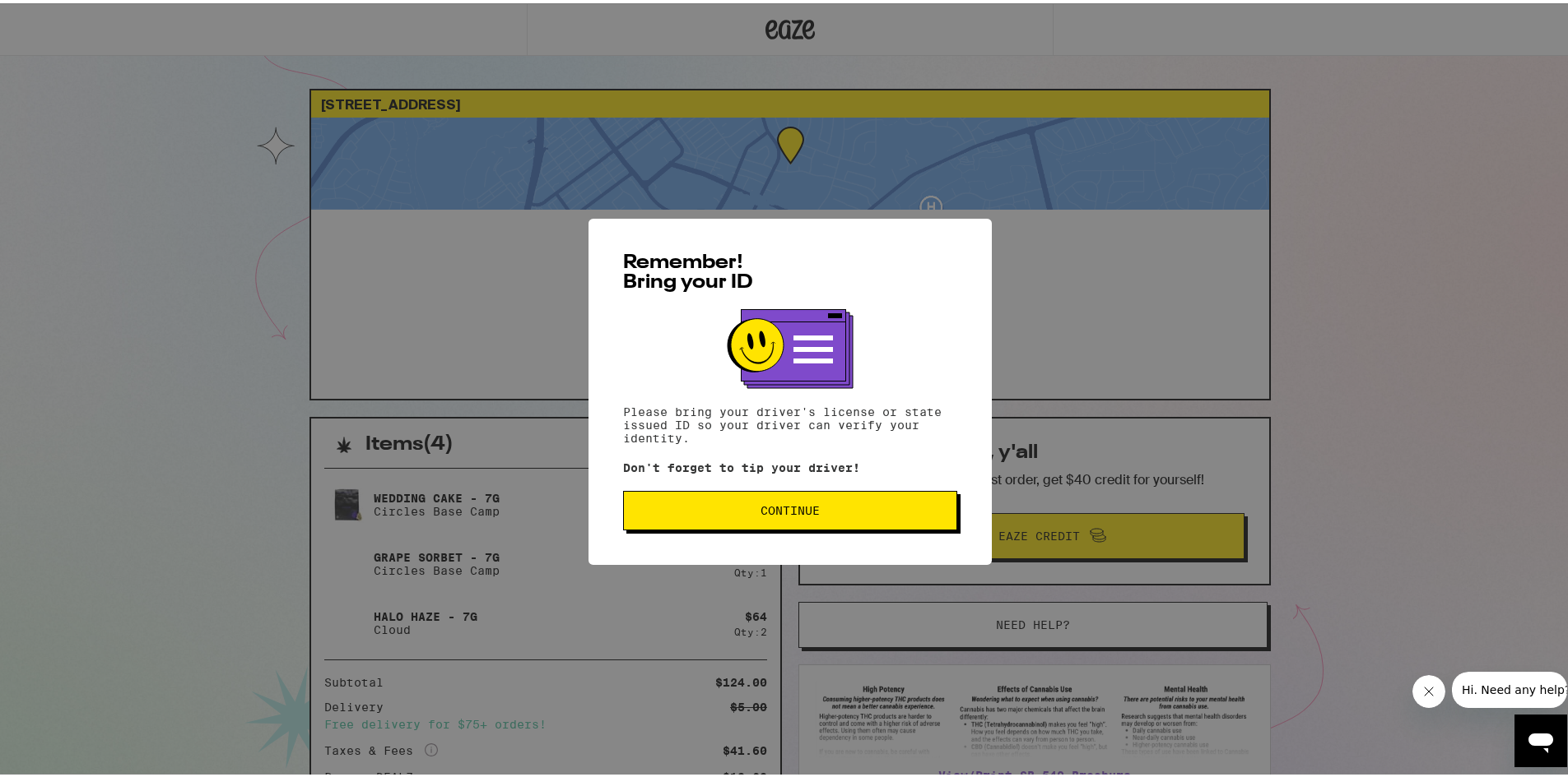
click at [774, 513] on span "Continue" at bounding box center [790, 507] width 59 height 11
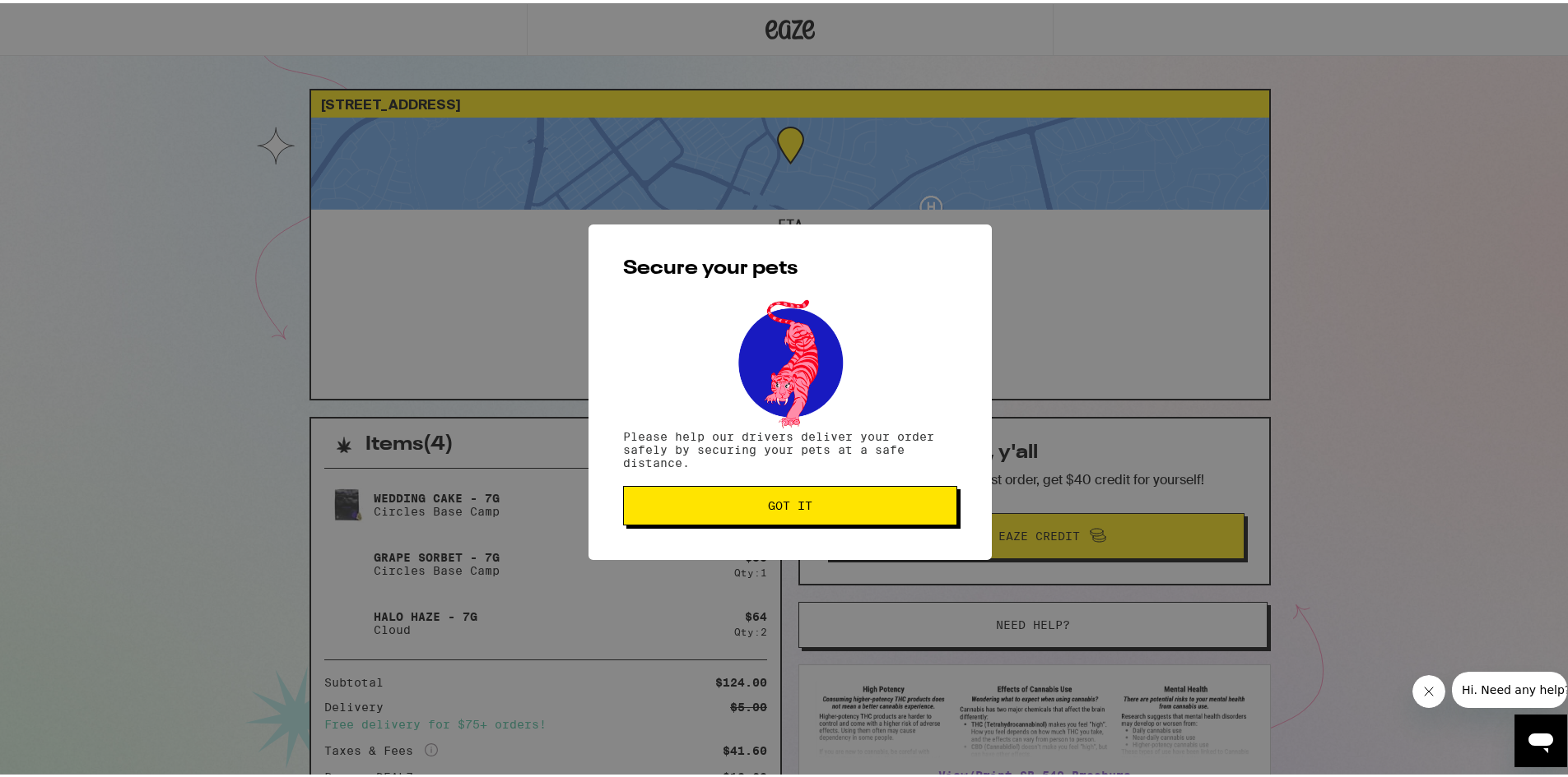
click at [774, 514] on button "Got it" at bounding box center [790, 502] width 334 height 39
